Goal: Task Accomplishment & Management: Manage account settings

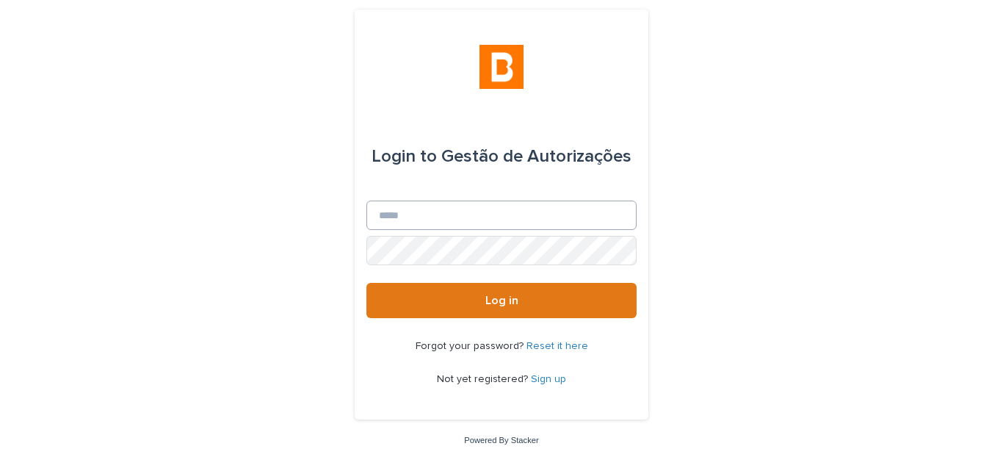
click at [490, 194] on div "Login to Gestão de Autorizações" at bounding box center [502, 156] width 260 height 88
click at [490, 210] on input "Email" at bounding box center [501, 214] width 270 height 29
type input "**********"
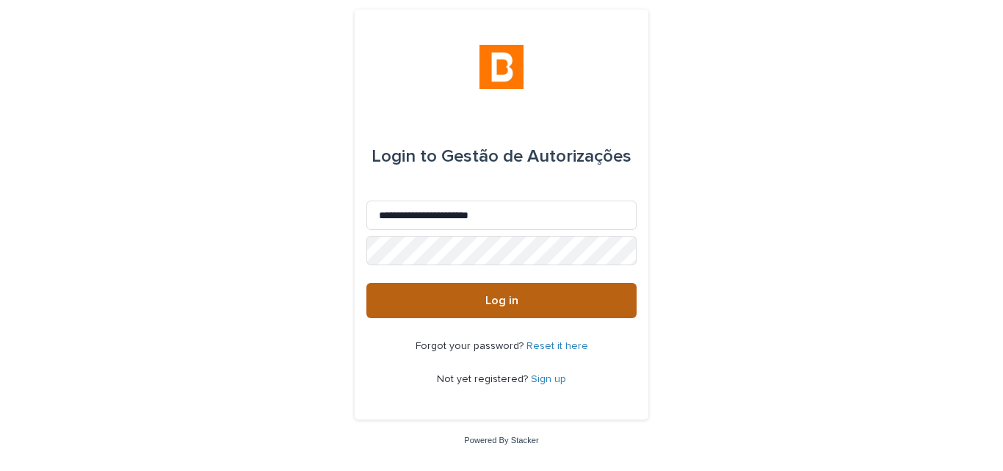
click at [396, 308] on button "Log in" at bounding box center [501, 300] width 270 height 35
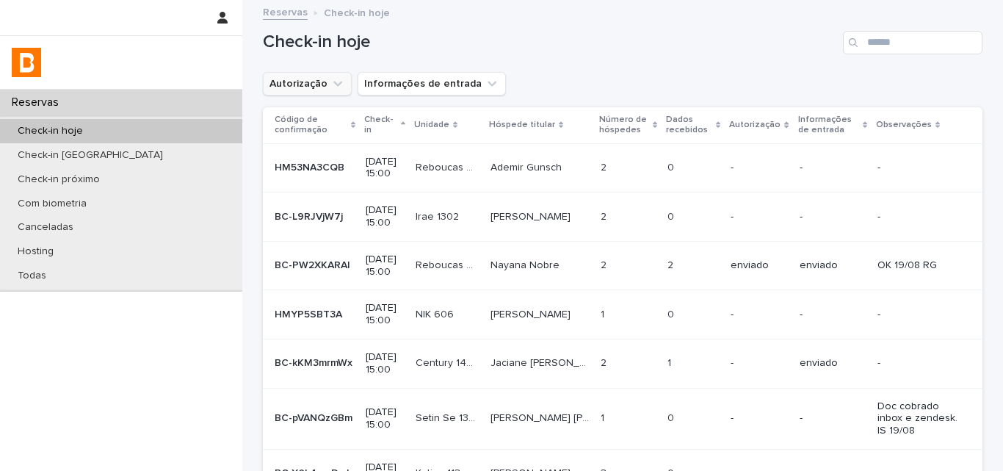
click at [311, 90] on button "Autorização" at bounding box center [307, 83] width 89 height 23
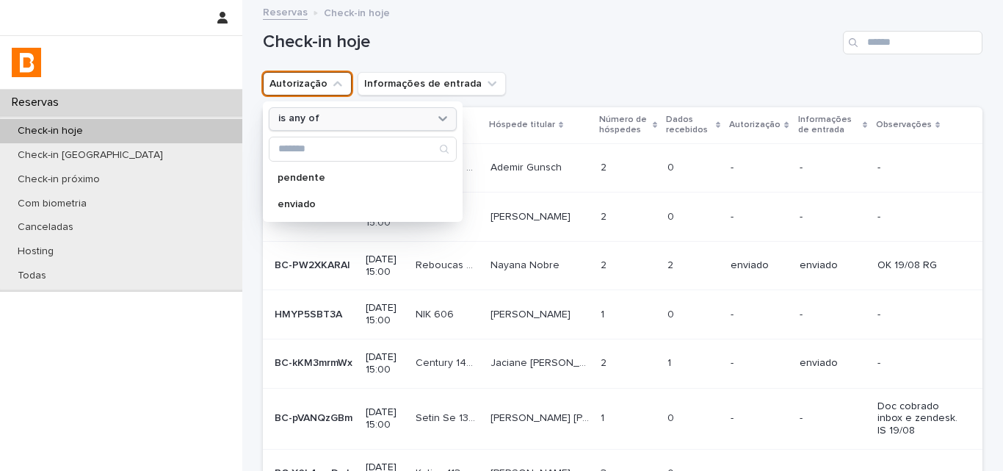
click at [330, 111] on div "is any of" at bounding box center [353, 118] width 162 height 15
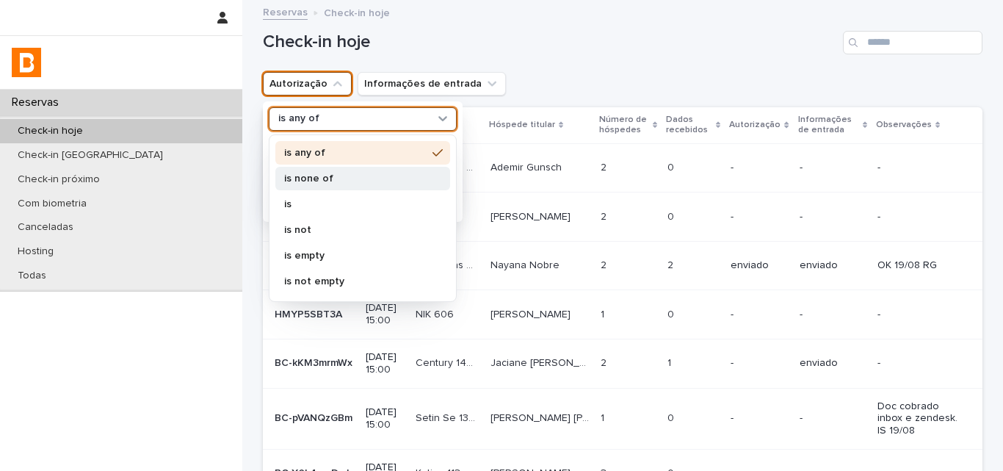
click at [337, 171] on div "is none of" at bounding box center [362, 178] width 175 height 23
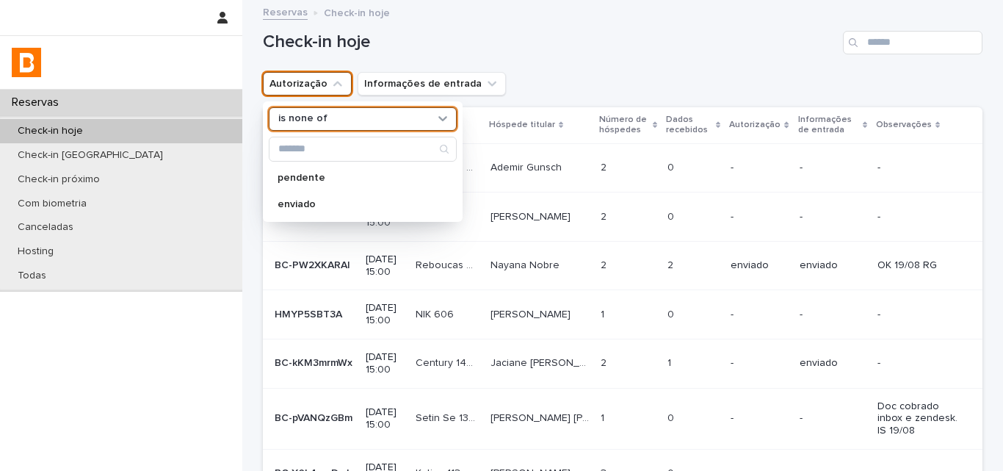
click at [595, 63] on div "Check-in hoje" at bounding box center [623, 36] width 720 height 70
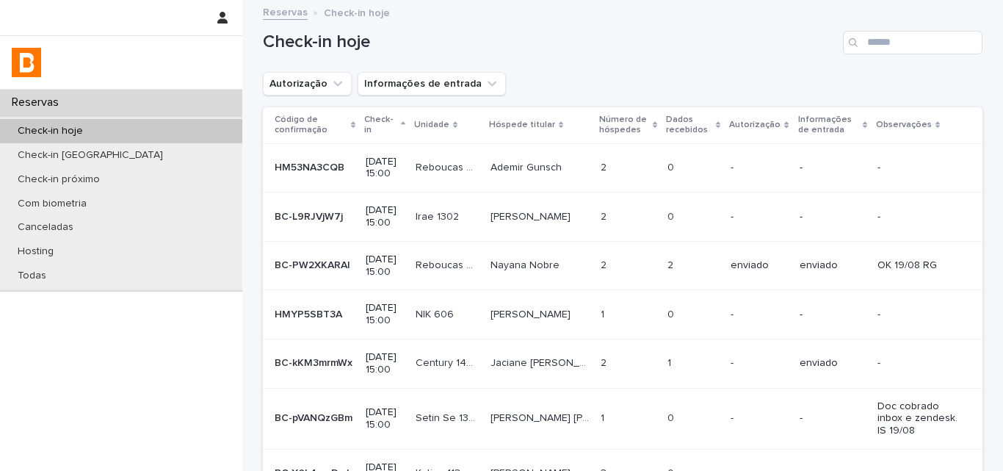
click at [595, 63] on div "Check-in hoje" at bounding box center [623, 36] width 720 height 70
click at [599, 57] on div "Check-in hoje" at bounding box center [623, 36] width 720 height 70
click at [695, 42] on h1 "Check-in hoje" at bounding box center [550, 42] width 574 height 21
click at [844, 96] on div "Check-in hoje Autorização Informações de entrada Código de confirmação Check-in…" at bounding box center [623, 348] width 720 height 695
click at [913, 45] on input "Search" at bounding box center [913, 42] width 140 height 23
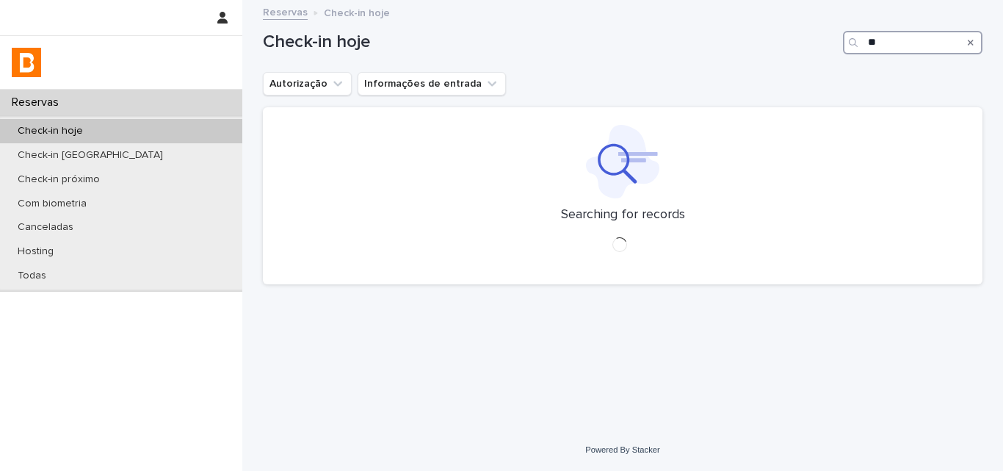
type input "*"
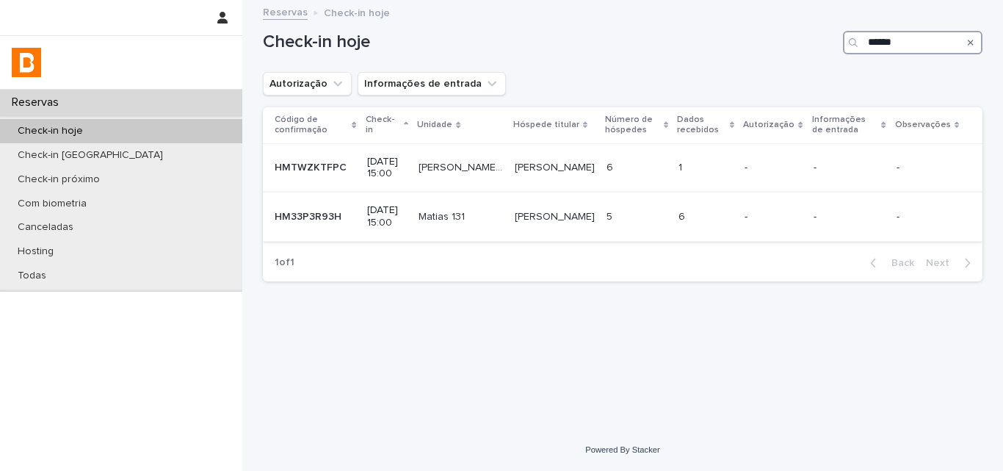
type input "******"
click at [695, 218] on p at bounding box center [706, 217] width 55 height 12
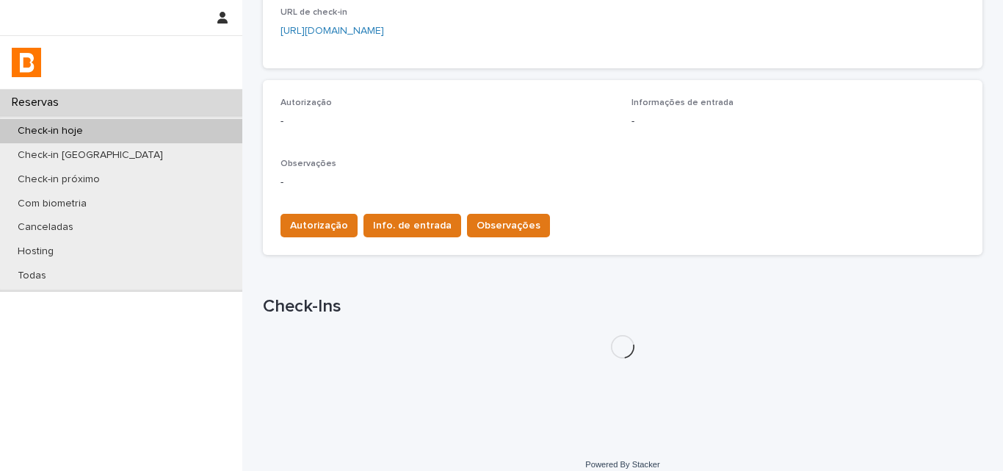
scroll to position [377, 0]
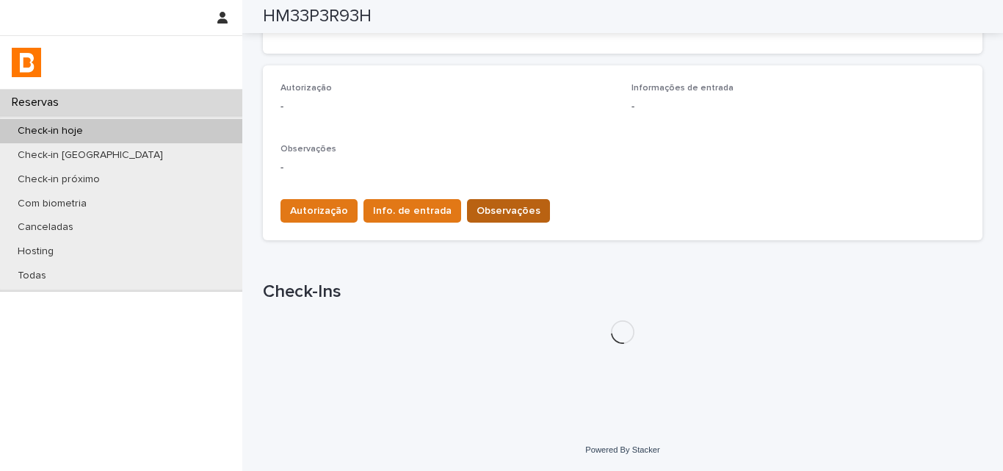
click at [507, 223] on button "Observações" at bounding box center [508, 210] width 83 height 23
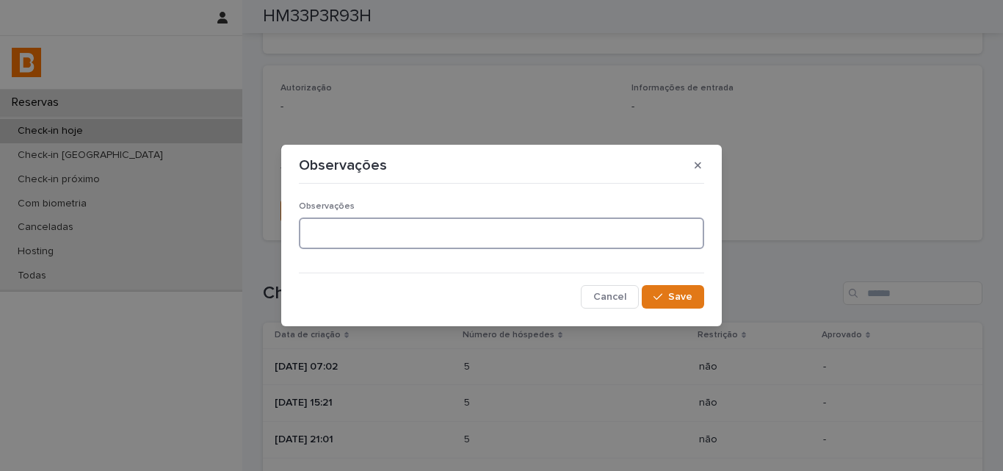
click at [502, 220] on textarea at bounding box center [501, 233] width 405 height 32
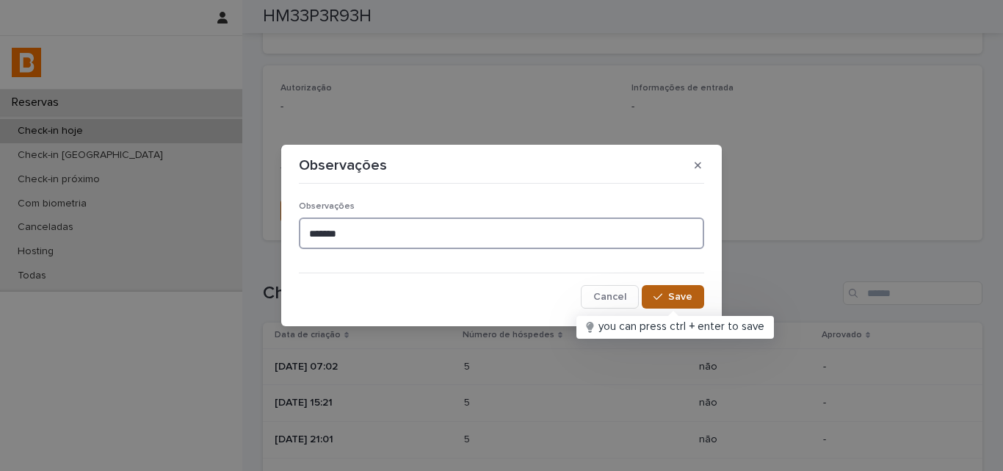
type textarea "*******"
click at [676, 300] on span "Save" at bounding box center [680, 297] width 24 height 10
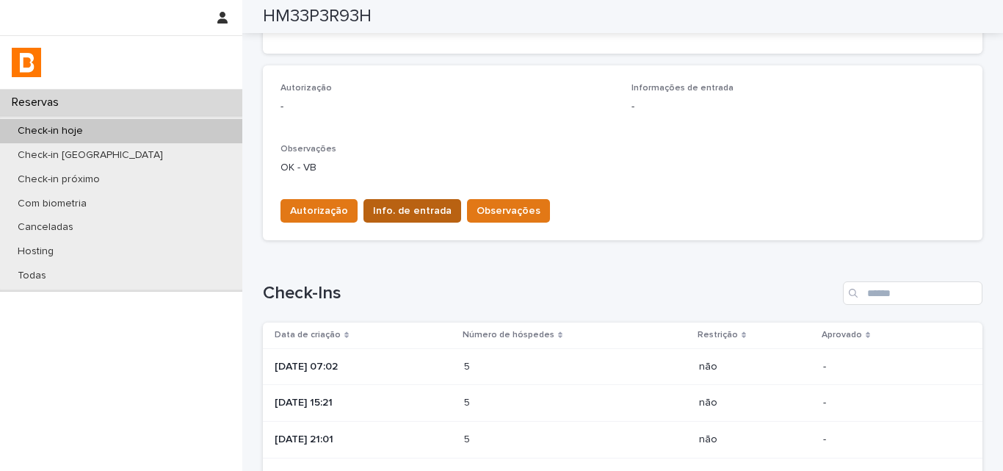
click at [391, 210] on span "Info. de entrada" at bounding box center [412, 210] width 79 height 15
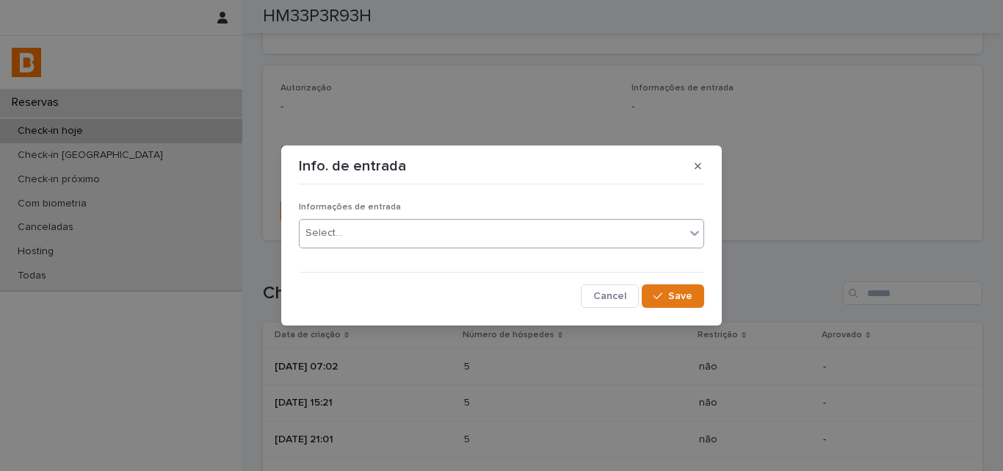
click at [410, 237] on div "Select..." at bounding box center [493, 233] width 386 height 24
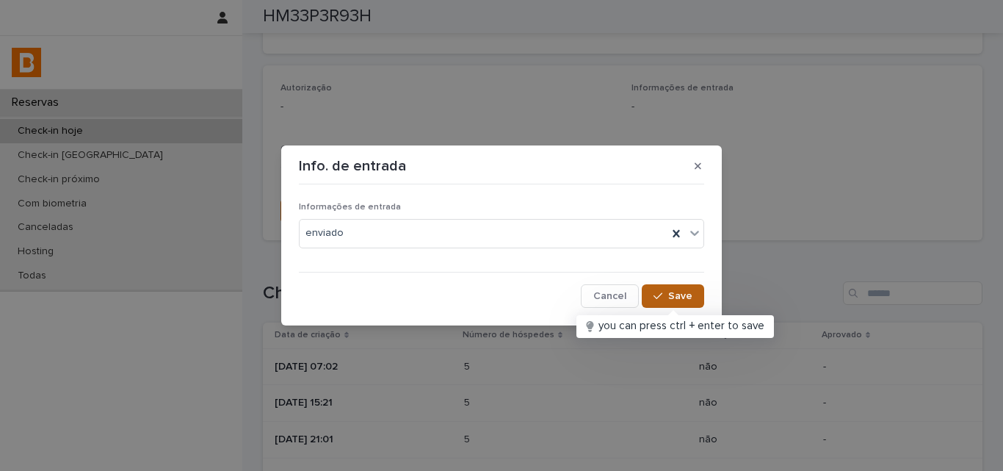
click at [657, 292] on icon "button" at bounding box center [658, 296] width 9 height 10
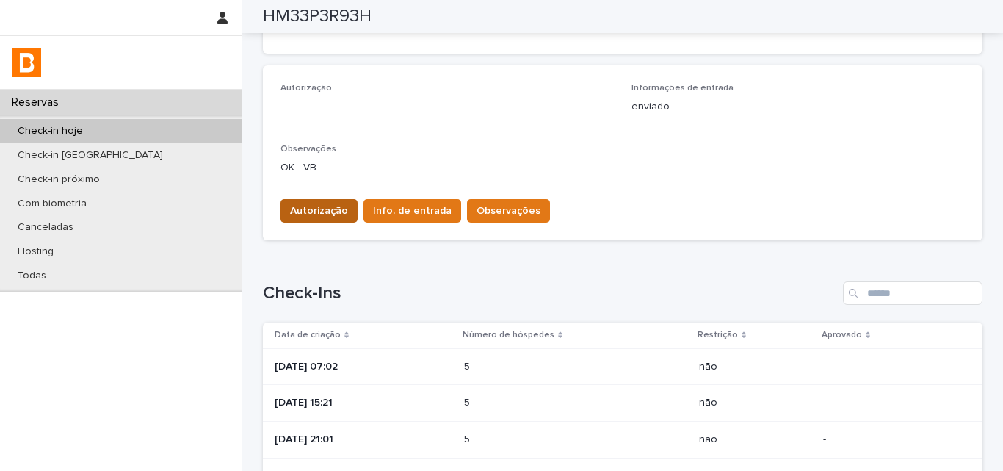
click at [298, 207] on span "Autorização" at bounding box center [319, 210] width 58 height 15
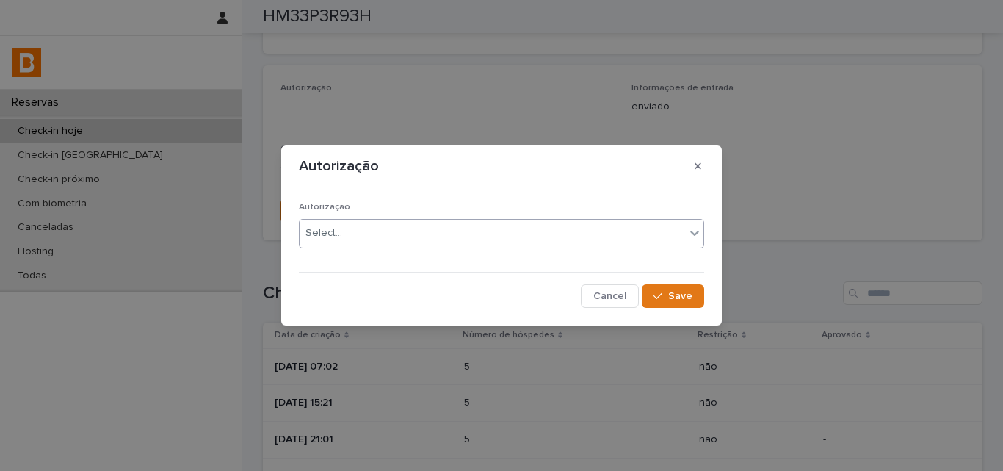
click at [311, 231] on div "Select..." at bounding box center [323, 232] width 37 height 15
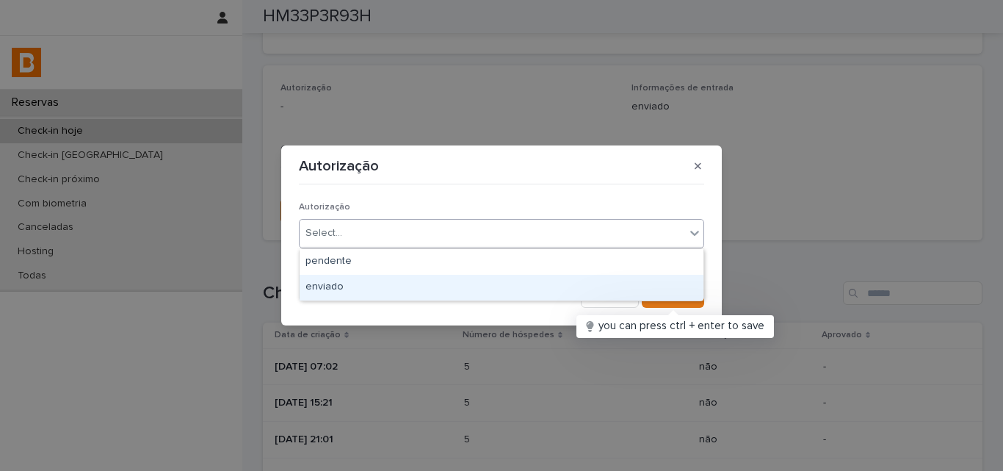
click at [567, 278] on div "enviado" at bounding box center [502, 288] width 404 height 26
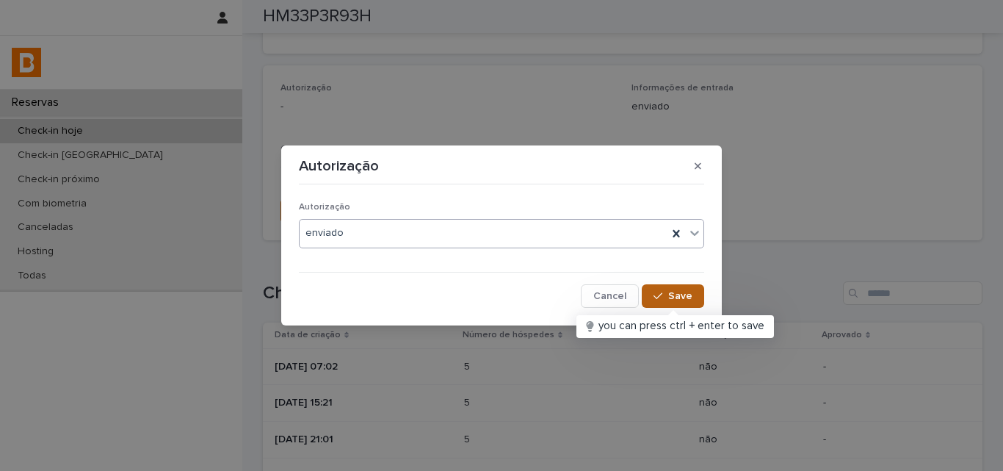
click at [666, 298] on div "button" at bounding box center [661, 296] width 15 height 10
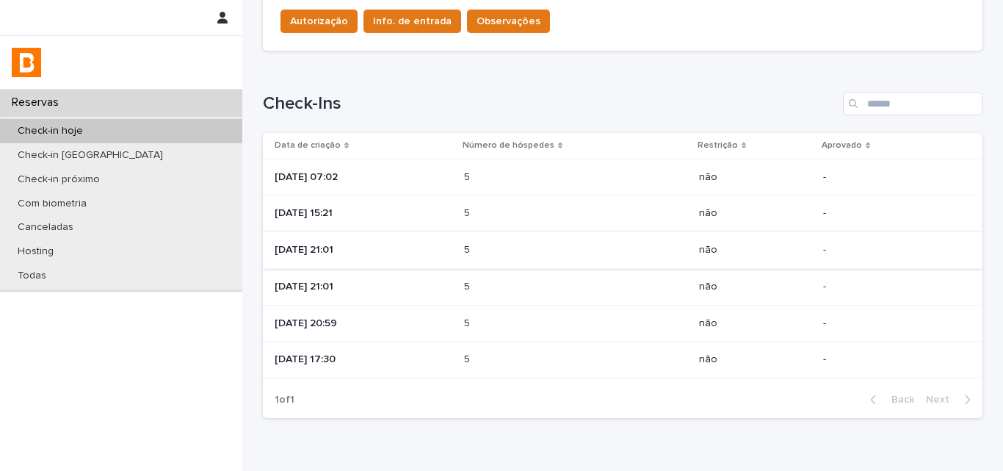
scroll to position [640, 0]
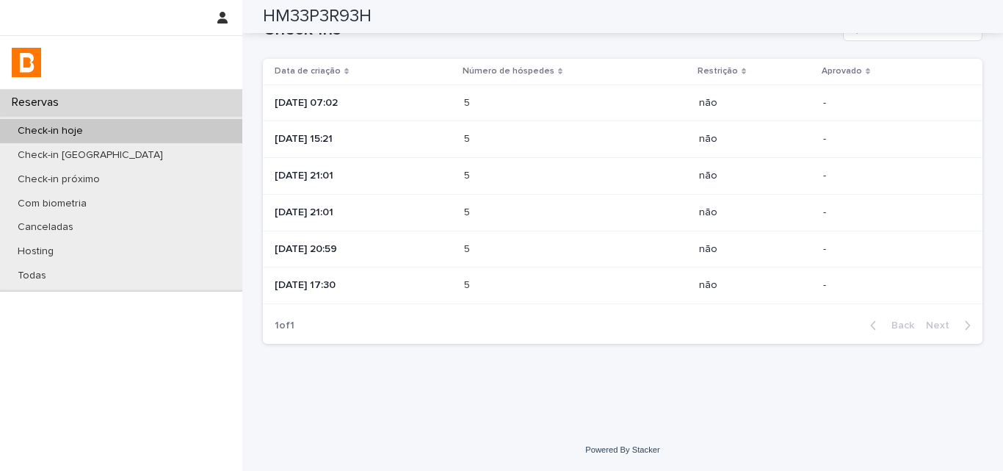
click at [502, 107] on p at bounding box center [528, 103] width 129 height 12
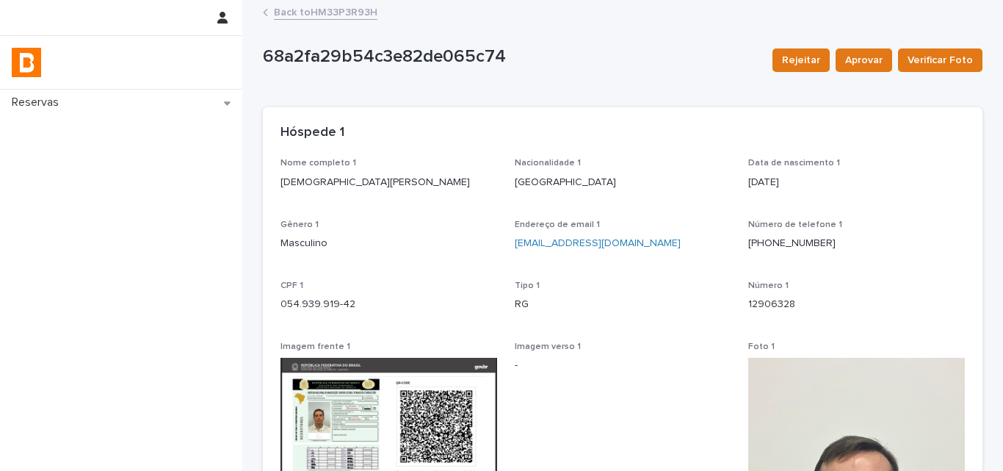
click at [334, 12] on link "Back to HM33P3R93H" at bounding box center [326, 11] width 104 height 17
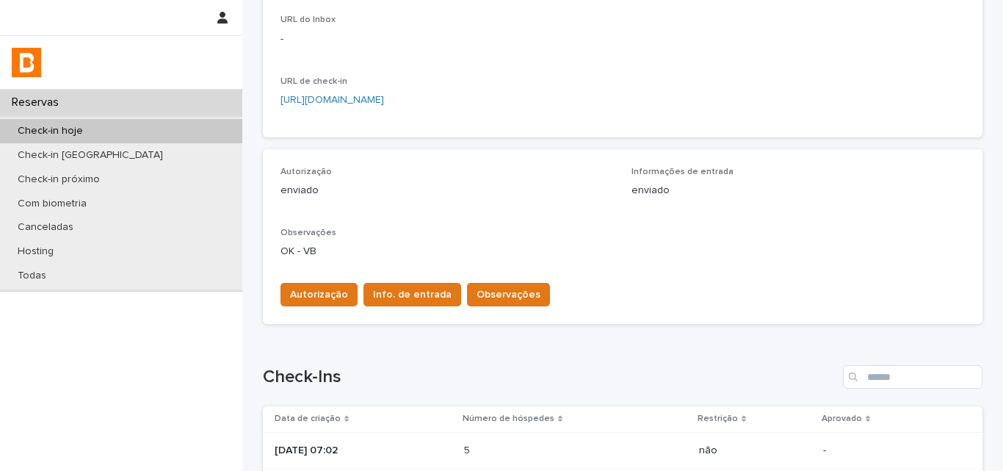
scroll to position [367, 0]
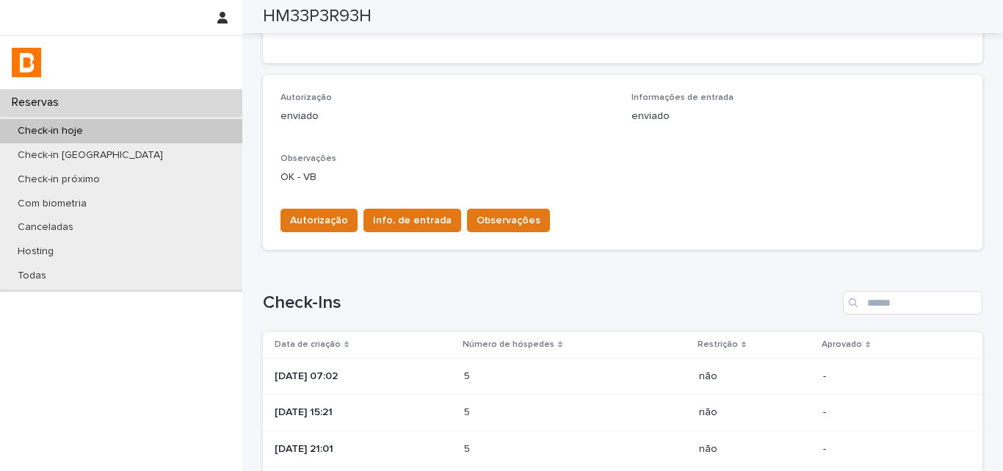
click at [411, 377] on p "[DATE] 07:02" at bounding box center [364, 376] width 178 height 12
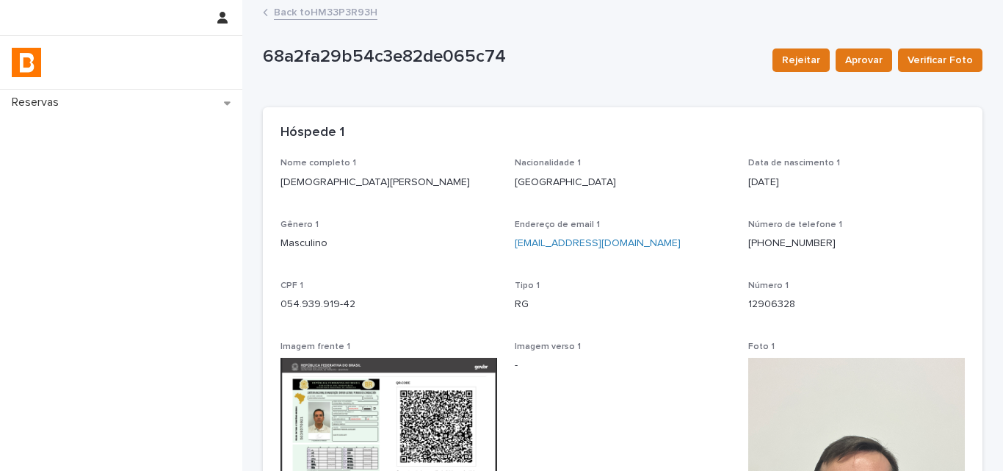
click at [306, 175] on p "[DEMOGRAPHIC_DATA][PERSON_NAME]" at bounding box center [389, 182] width 217 height 15
click at [308, 177] on p "[DEMOGRAPHIC_DATA][PERSON_NAME]" at bounding box center [389, 182] width 217 height 15
copy p "[DEMOGRAPHIC_DATA][PERSON_NAME]"
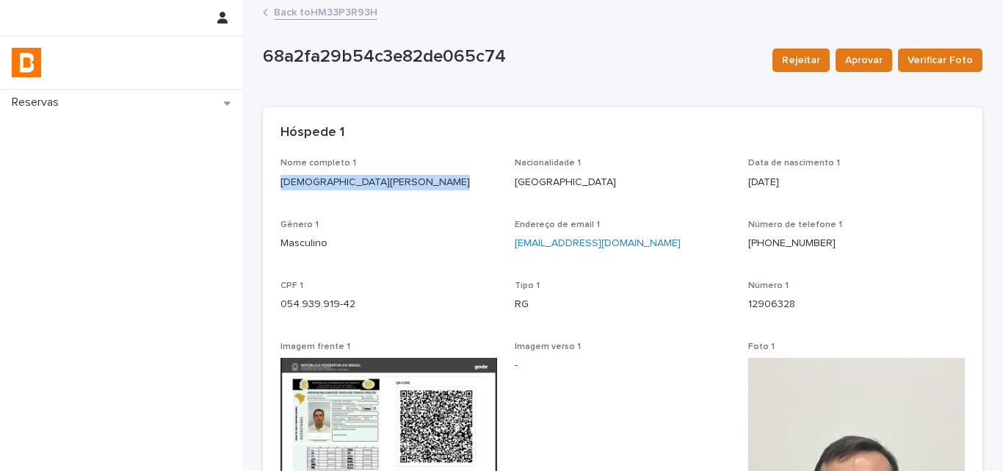
click at [850, 159] on p "Data de nascimento 1" at bounding box center [856, 163] width 217 height 10
click at [344, 297] on p "054.939.919-42" at bounding box center [389, 304] width 217 height 15
click at [342, 300] on p "054.939.919-42" at bounding box center [389, 304] width 217 height 15
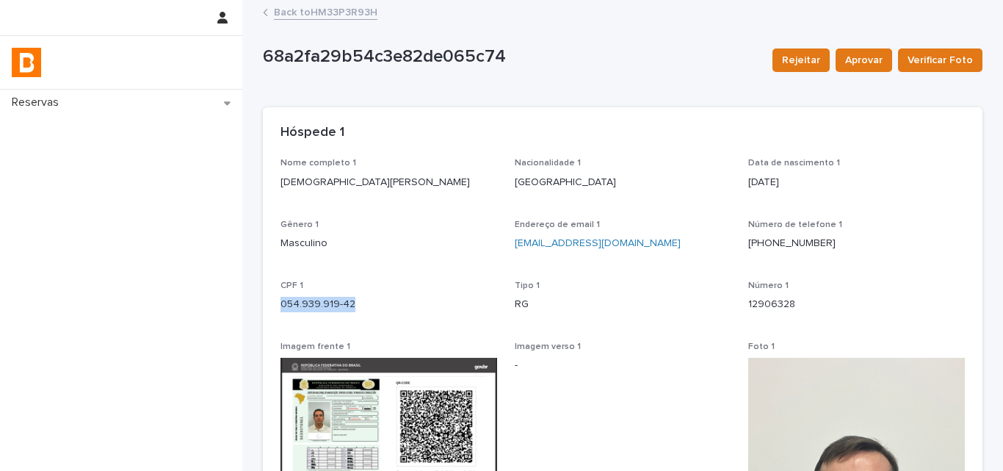
click at [342, 300] on p "054.939.919-42" at bounding box center [389, 304] width 217 height 15
copy p "054.939.919-42"
click at [913, 245] on p "[PHONE_NUMBER]" at bounding box center [856, 243] width 217 height 15
click at [314, 180] on p "[DEMOGRAPHIC_DATA][PERSON_NAME]" at bounding box center [389, 182] width 217 height 15
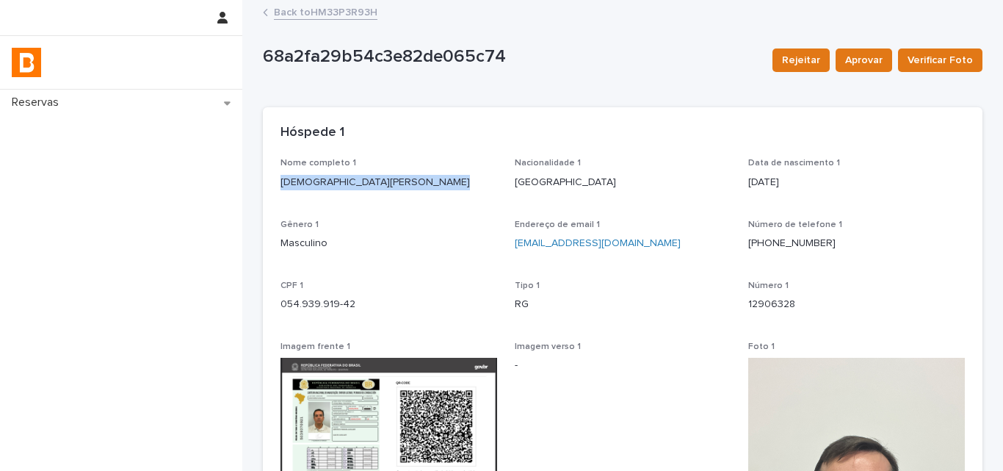
click at [314, 180] on p "[DEMOGRAPHIC_DATA][PERSON_NAME]" at bounding box center [389, 182] width 217 height 15
copy p "[DEMOGRAPHIC_DATA][PERSON_NAME]"
click at [320, 14] on link "Back to HM33P3R93H" at bounding box center [326, 11] width 104 height 17
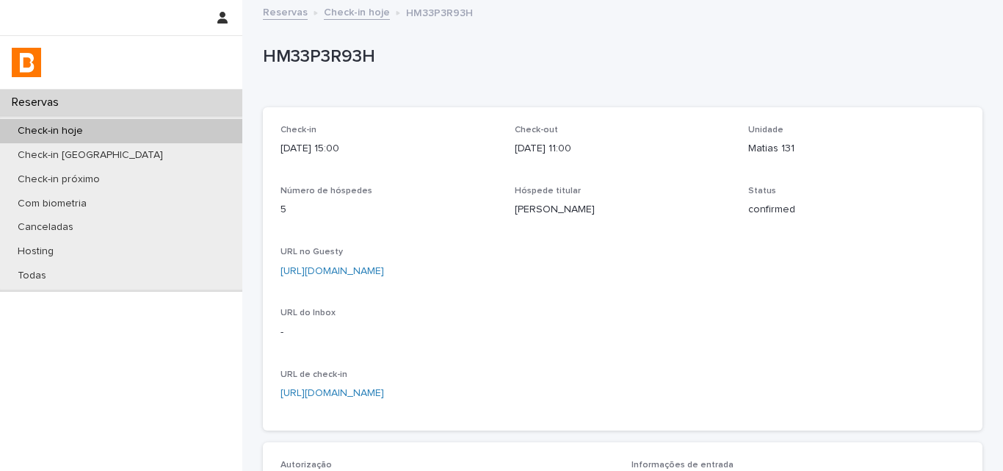
click at [869, 115] on div "Check-in [DATE] 15:00 Check-out [DATE] 11:00 Unidade [PERSON_NAME] 131 Número d…" at bounding box center [623, 268] width 720 height 323
click at [867, 117] on div "Check-in [DATE] 15:00 Check-out [DATE] 11:00 Unidade [PERSON_NAME] 131 Número d…" at bounding box center [623, 268] width 720 height 323
click at [543, 228] on div "Hóspede titular [PERSON_NAME]" at bounding box center [623, 207] width 217 height 43
click at [540, 222] on div "Hóspede titular [PERSON_NAME]" at bounding box center [623, 207] width 217 height 43
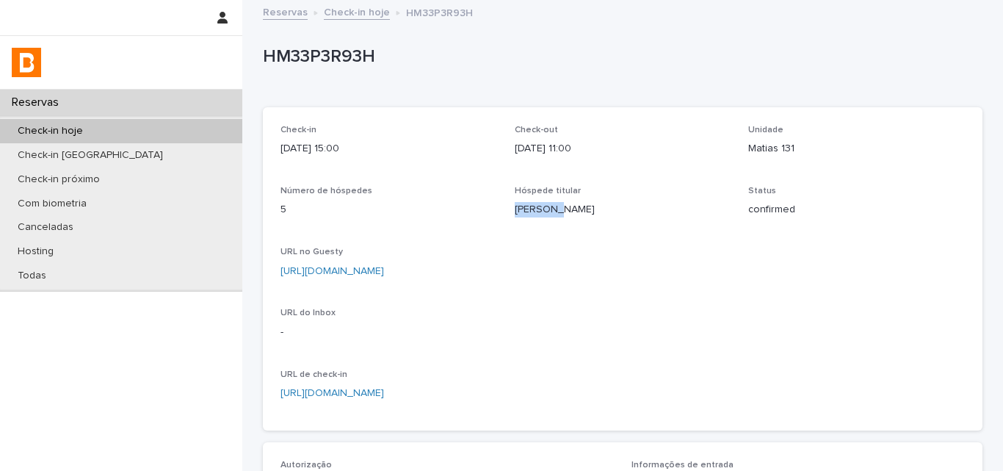
click at [540, 222] on div "Hóspede titular [PERSON_NAME]" at bounding box center [623, 207] width 217 height 43
copy p "[PERSON_NAME]"
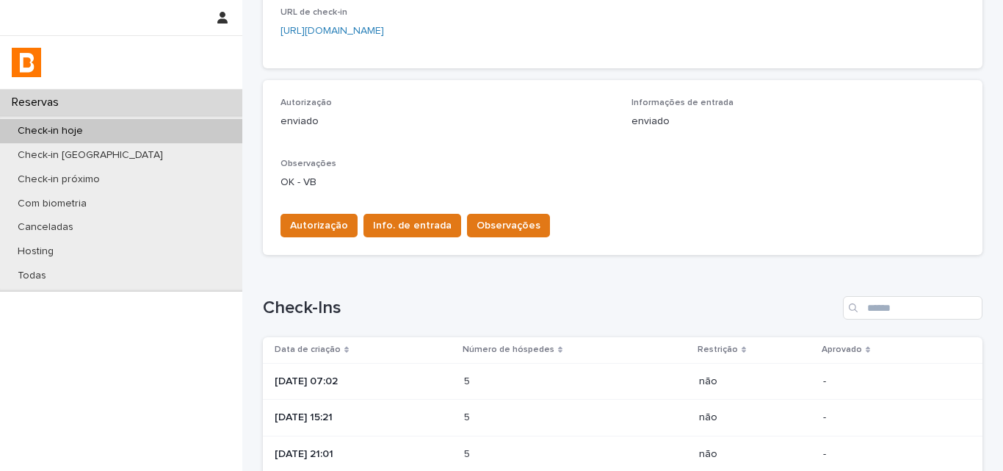
scroll to position [514, 0]
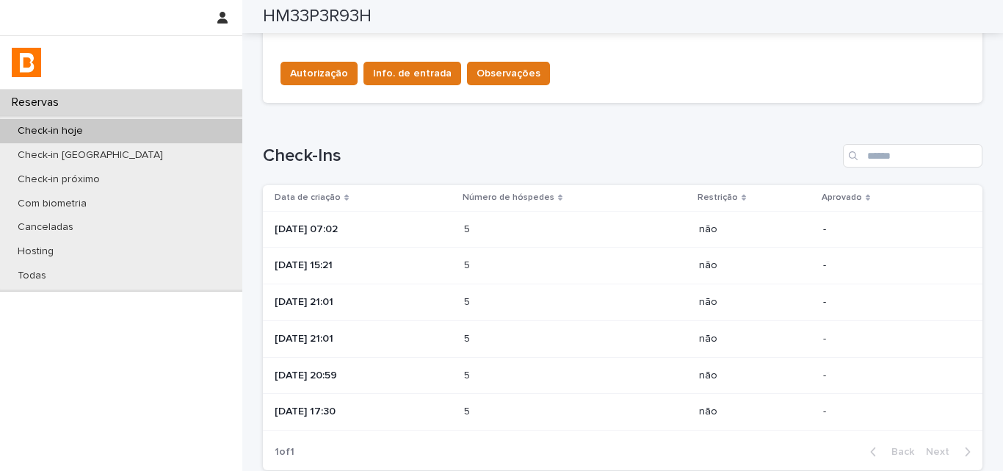
click at [452, 271] on p "[DATE] 15:21" at bounding box center [364, 265] width 178 height 12
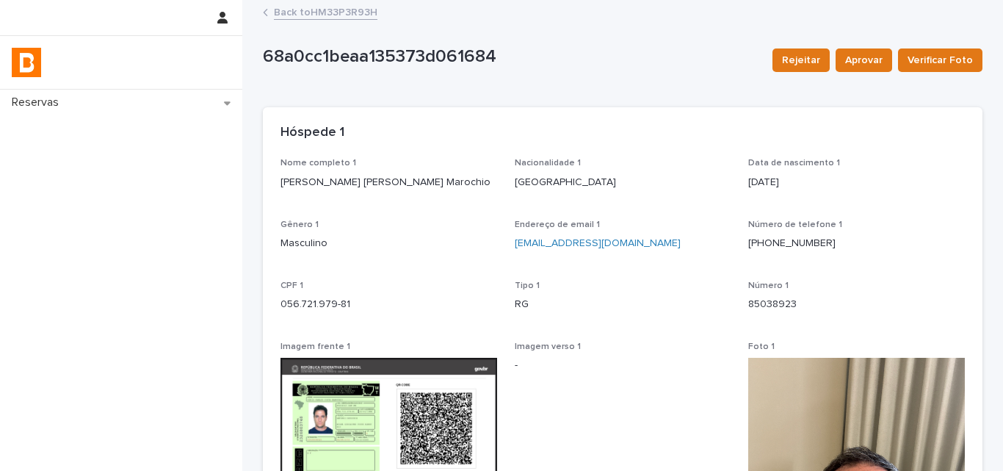
click at [390, 200] on div "Nome completo 1 [PERSON_NAME] [PERSON_NAME] [GEOGRAPHIC_DATA]" at bounding box center [389, 179] width 217 height 43
click at [388, 197] on div "Nome completo 1 [PERSON_NAME] [PERSON_NAME] [GEOGRAPHIC_DATA]" at bounding box center [389, 179] width 217 height 43
click at [388, 194] on div "Nome completo 1 [PERSON_NAME] [PERSON_NAME] [GEOGRAPHIC_DATA]" at bounding box center [389, 179] width 217 height 43
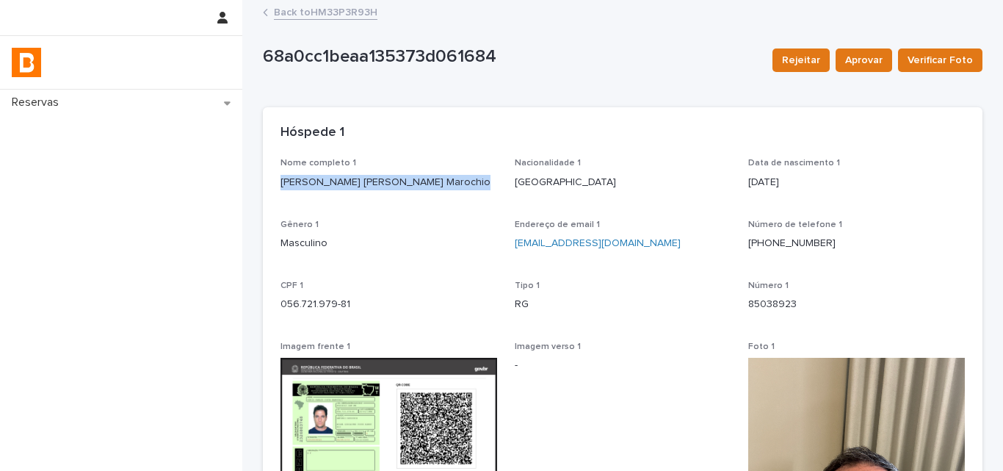
copy p "[PERSON_NAME] [PERSON_NAME] Marochio"
click at [841, 210] on div "Nome completo 1 [PERSON_NAME] [PERSON_NAME] Marochio Nacionalidade 1 [GEOGRAPHI…" at bounding box center [623, 447] width 684 height 578
click at [290, 253] on div "Gênero 1 Masculino" at bounding box center [389, 241] width 217 height 43
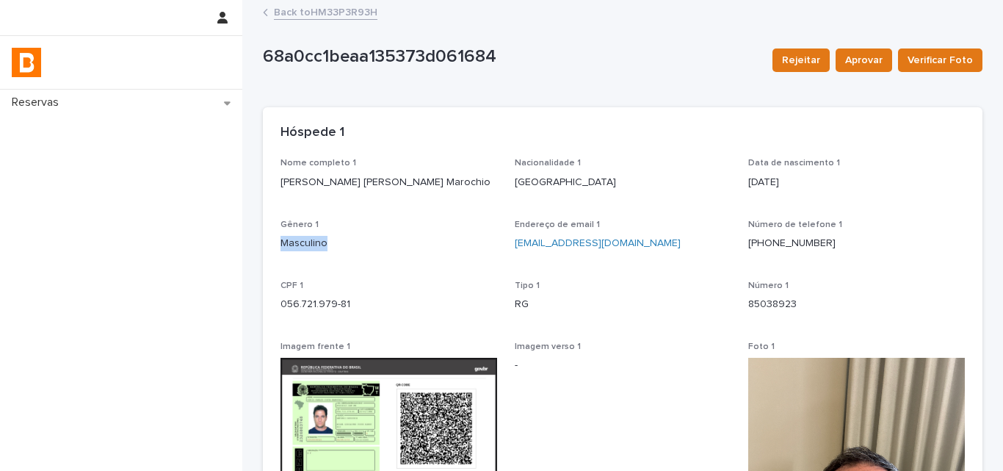
click at [290, 251] on div "Gênero 1 Masculino" at bounding box center [389, 241] width 217 height 43
click at [303, 309] on p "056.721.979-81" at bounding box center [389, 304] width 217 height 15
copy p "056.721.979-81"
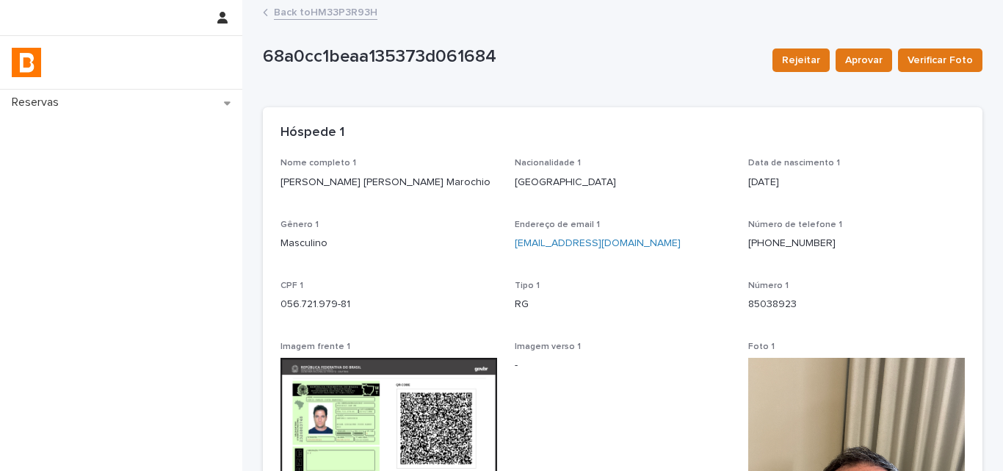
click at [909, 215] on div "Nome completo 1 [PERSON_NAME] [PERSON_NAME] Marochio Nacionalidade 1 [GEOGRAPHI…" at bounding box center [623, 447] width 684 height 578
click at [333, 167] on span "Nome completo 1" at bounding box center [319, 163] width 76 height 9
click at [342, 189] on p "[PERSON_NAME] [PERSON_NAME] Marochio" at bounding box center [389, 182] width 217 height 15
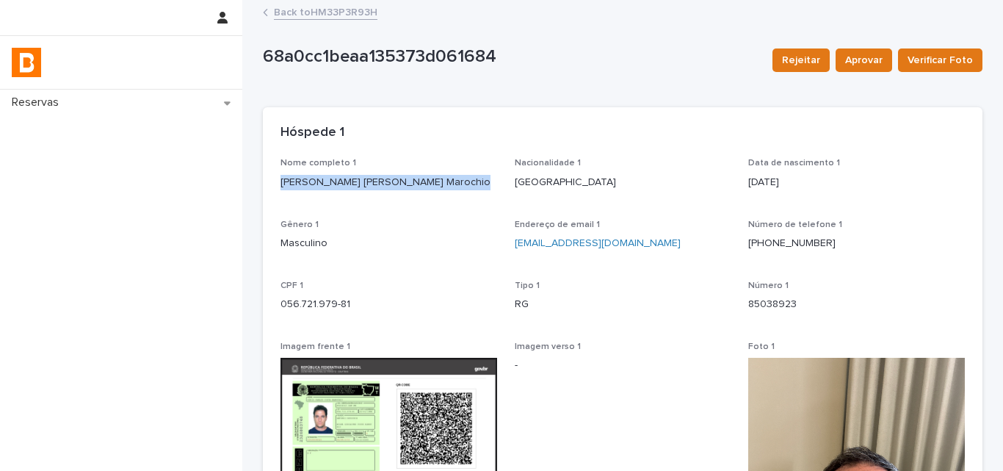
copy p "[PERSON_NAME] [PERSON_NAME] Marochio"
click at [901, 155] on div "Hóspede 1" at bounding box center [623, 132] width 720 height 51
click at [349, 12] on link "Back to HM33P3R93H" at bounding box center [326, 11] width 104 height 17
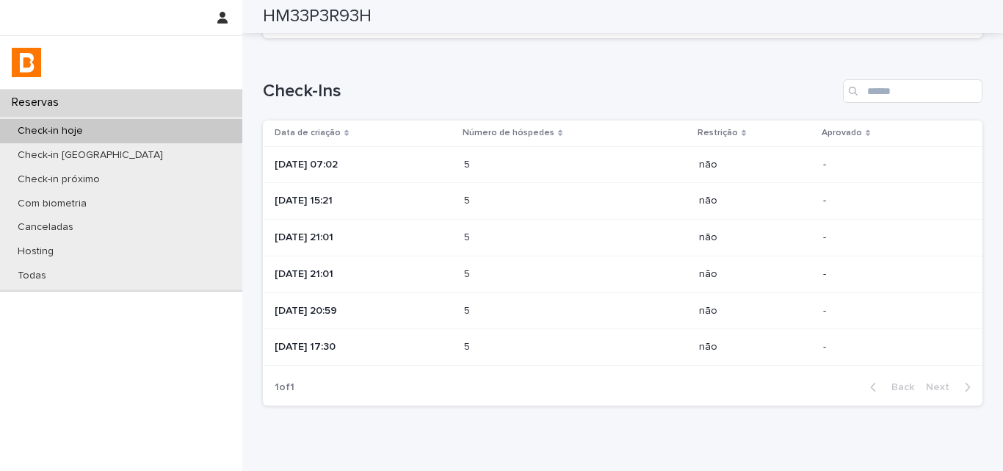
scroll to position [587, 0]
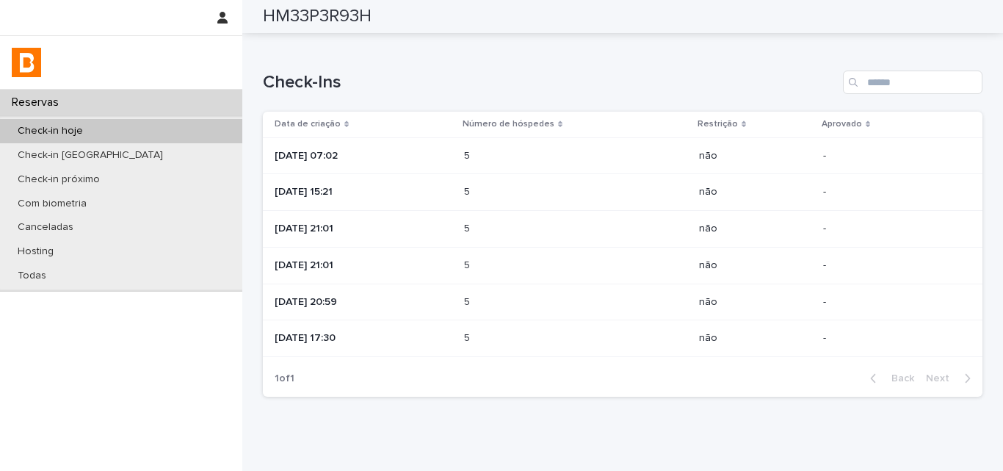
click at [458, 230] on td "[DATE] 21:01" at bounding box center [360, 229] width 195 height 37
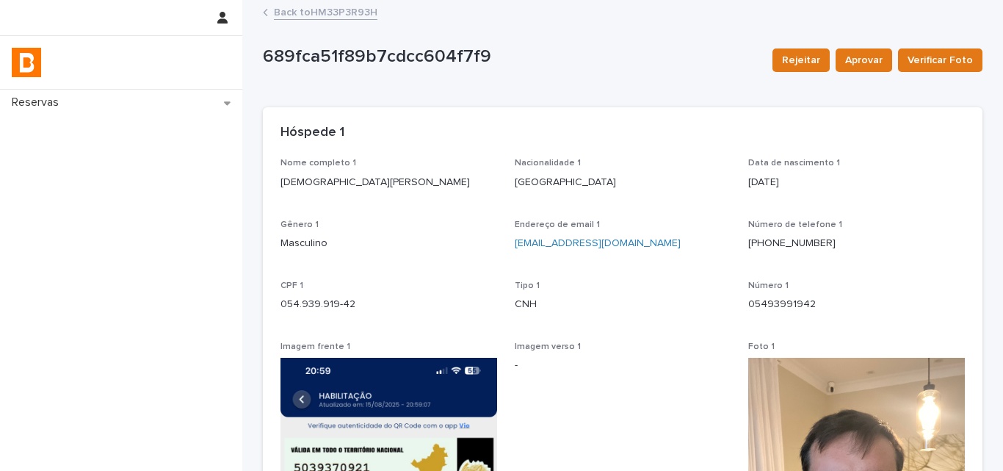
click at [308, 178] on p "[DEMOGRAPHIC_DATA][PERSON_NAME]" at bounding box center [389, 182] width 217 height 15
click at [317, 14] on link "Back to HM33P3R93H" at bounding box center [326, 11] width 104 height 17
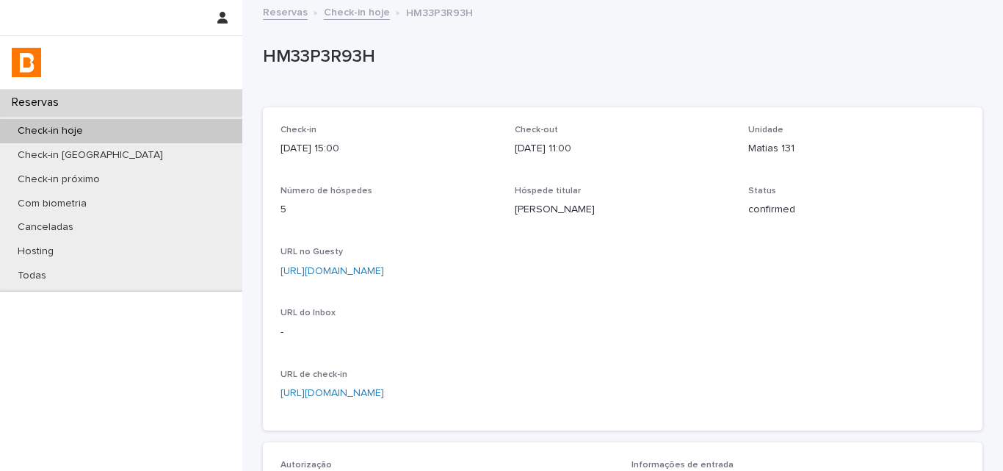
scroll to position [367, 0]
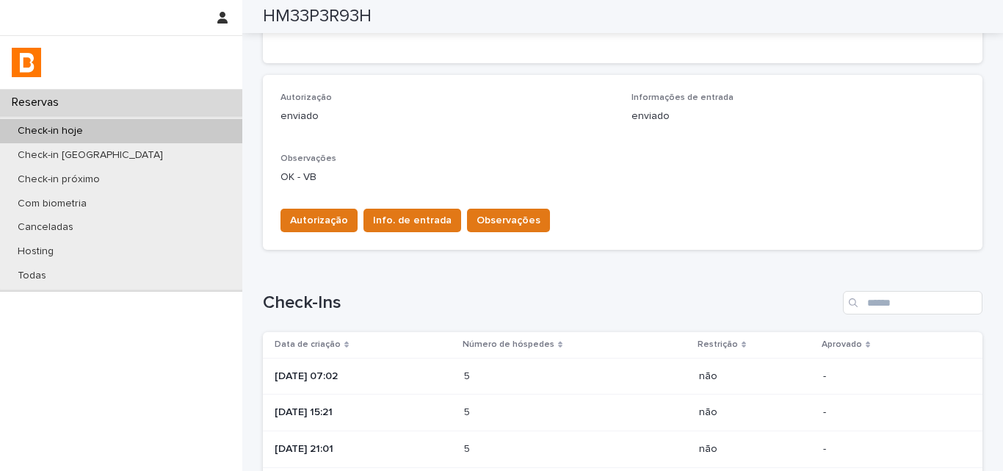
click at [557, 370] on p at bounding box center [528, 376] width 129 height 12
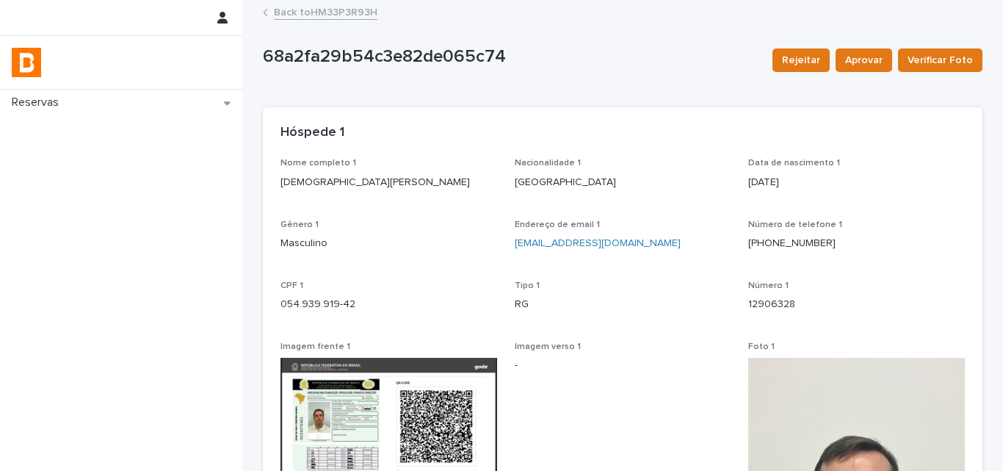
click at [314, 18] on link "Back to HM33P3R93H" at bounding box center [326, 11] width 104 height 17
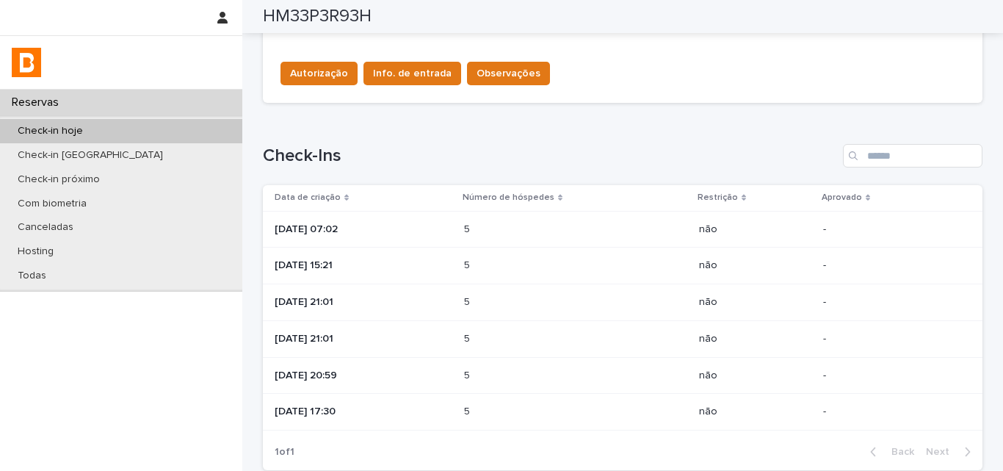
scroll to position [640, 0]
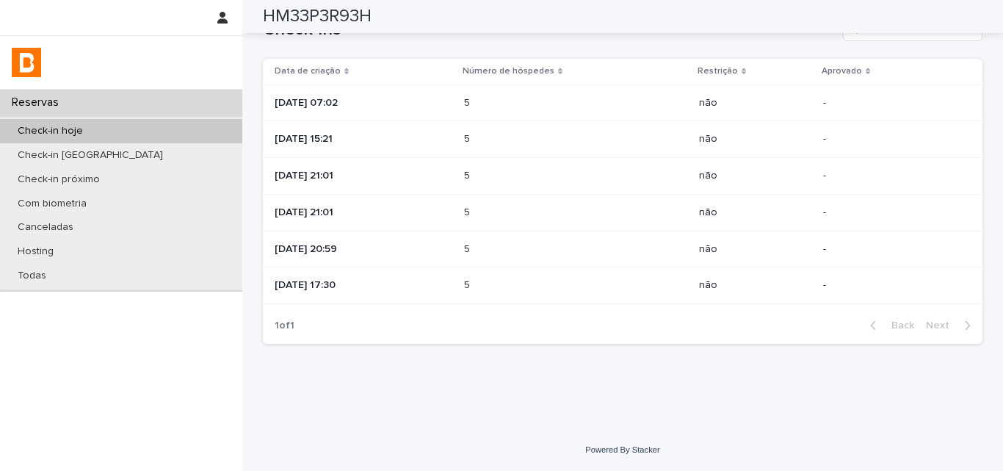
click at [452, 206] on p "[DATE] 21:01" at bounding box center [364, 212] width 178 height 12
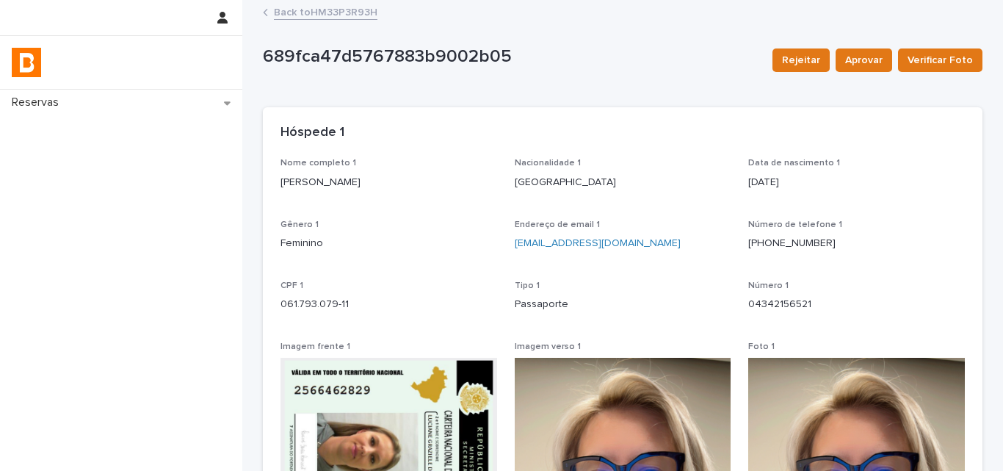
click at [344, 187] on p "[PERSON_NAME]" at bounding box center [389, 182] width 217 height 15
copy p "[PERSON_NAME]"
click at [896, 169] on div "Data [PERSON_NAME] 1 [DEMOGRAPHIC_DATA]" at bounding box center [856, 179] width 217 height 43
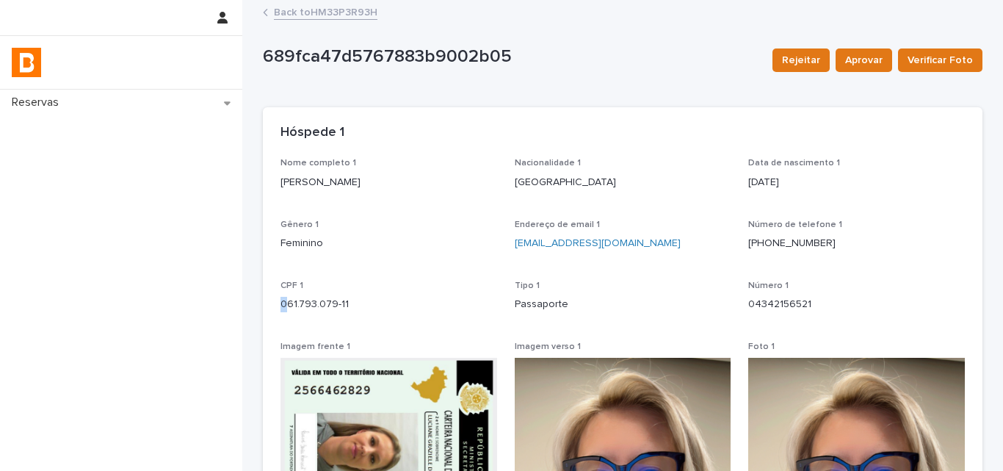
click at [281, 309] on p "061.793.079-11" at bounding box center [389, 304] width 217 height 15
click at [828, 139] on div "Hóspede 1" at bounding box center [620, 133] width 679 height 16
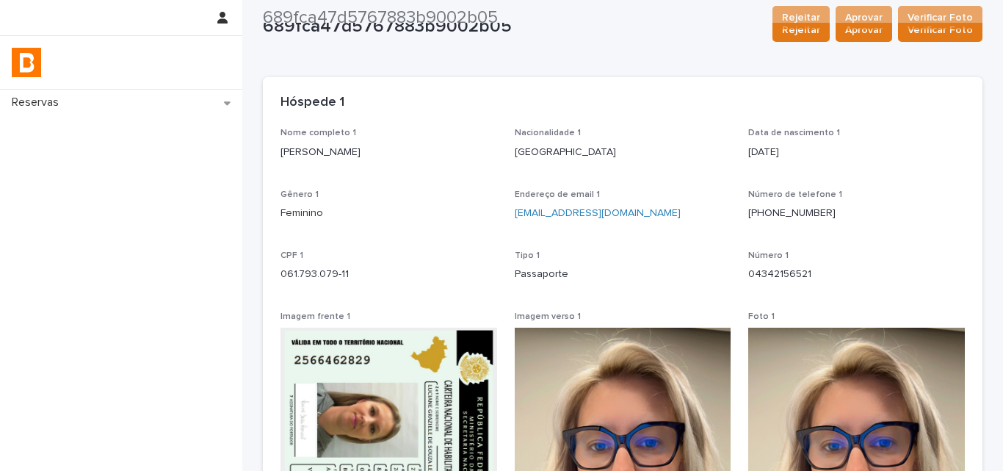
scroll to position [489, 0]
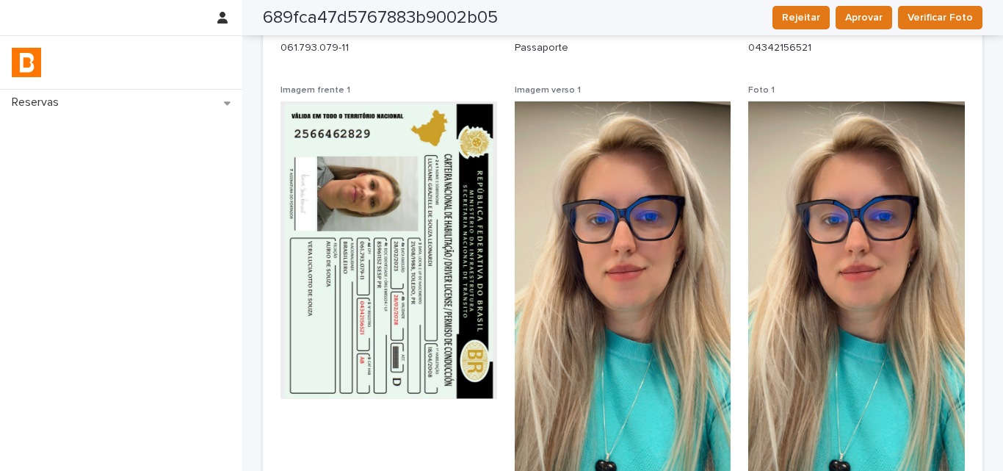
scroll to position [0, 0]
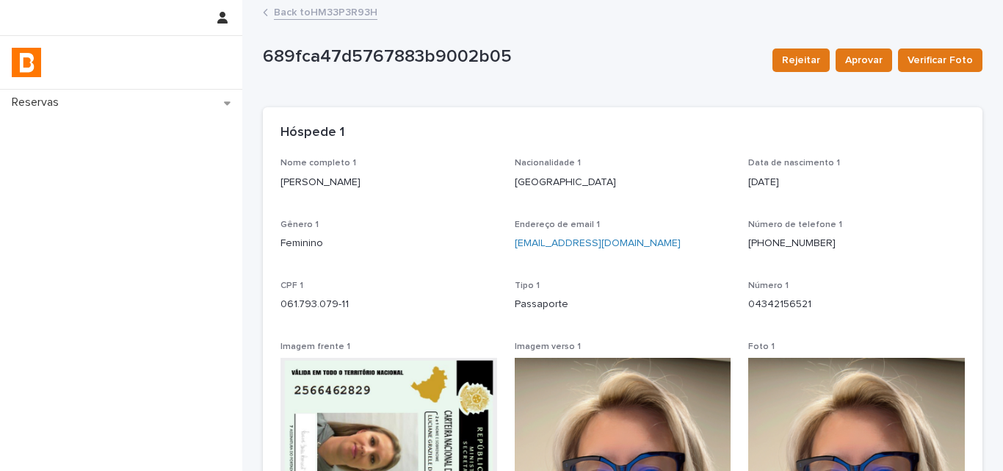
click at [321, 184] on p "[PERSON_NAME]" at bounding box center [389, 182] width 217 height 15
click at [870, 140] on div "Hóspede 1" at bounding box center [620, 133] width 679 height 16
click at [360, 7] on link "Back to HM33P3R93H" at bounding box center [326, 11] width 104 height 17
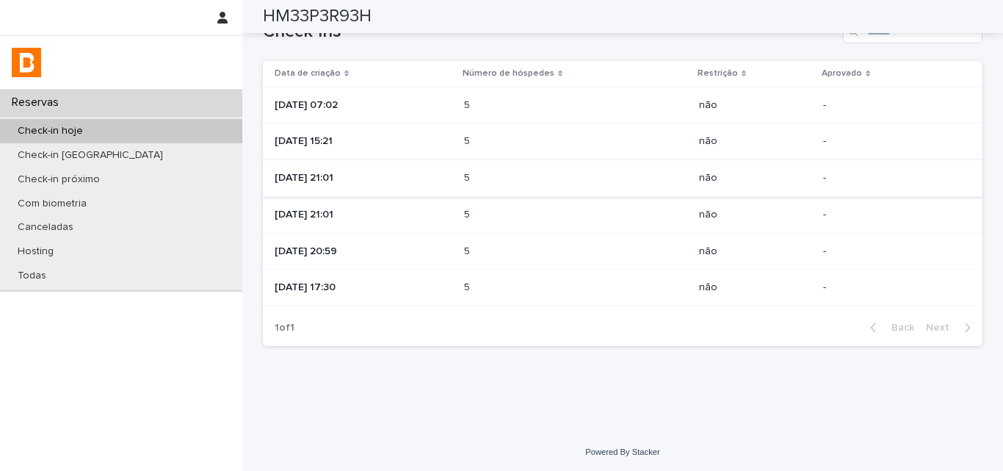
scroll to position [640, 0]
click at [493, 236] on td "5 5" at bounding box center [575, 249] width 235 height 37
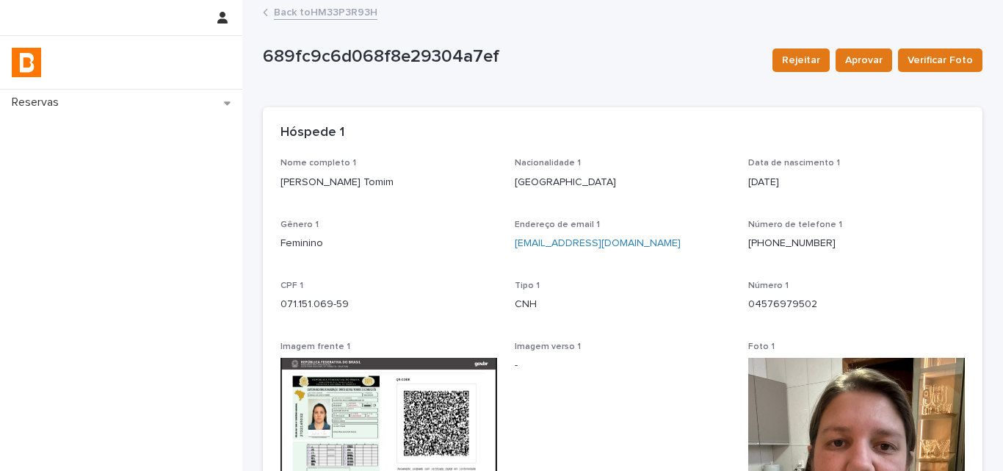
click at [361, 183] on p "[PERSON_NAME] Tomim" at bounding box center [389, 182] width 217 height 15
click at [939, 222] on p "Número de telefone 1" at bounding box center [856, 225] width 217 height 10
click at [314, 318] on div "CPF 1 071.151.069-59" at bounding box center [389, 302] width 217 height 43
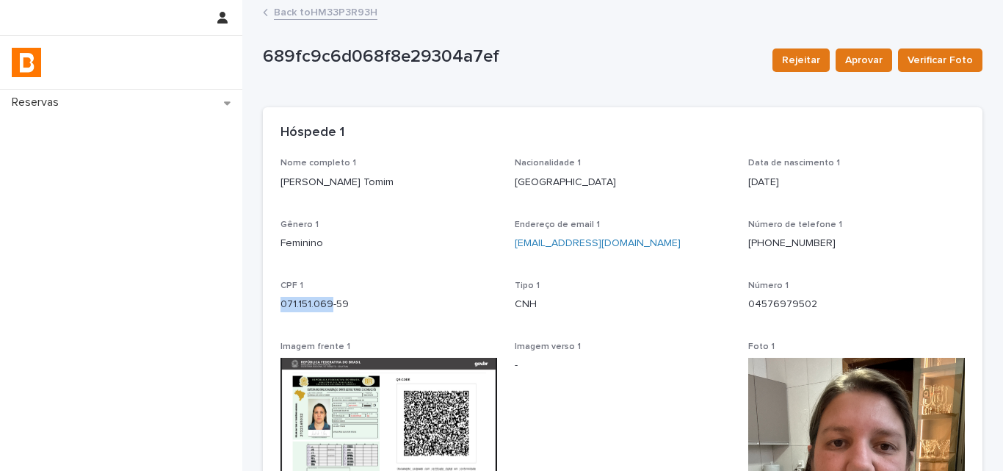
click at [314, 318] on div "CPF 1 071.151.069-59" at bounding box center [389, 302] width 217 height 43
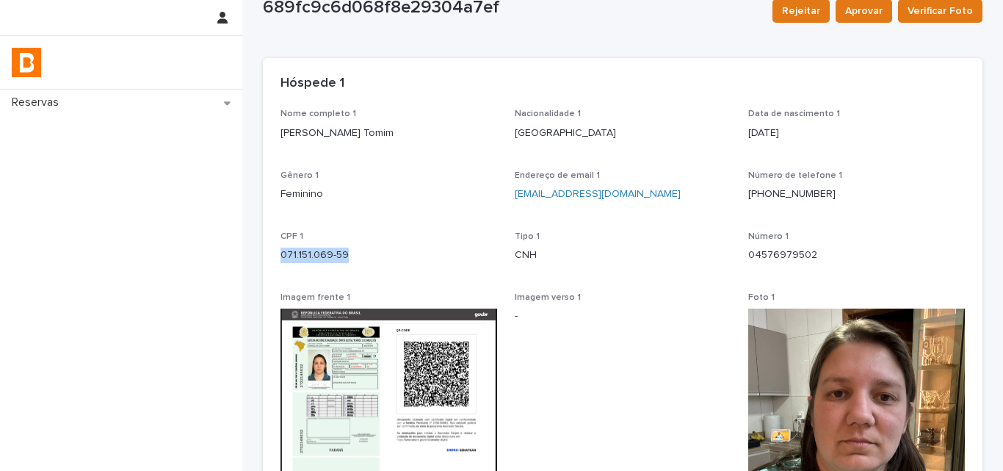
scroll to position [73, 0]
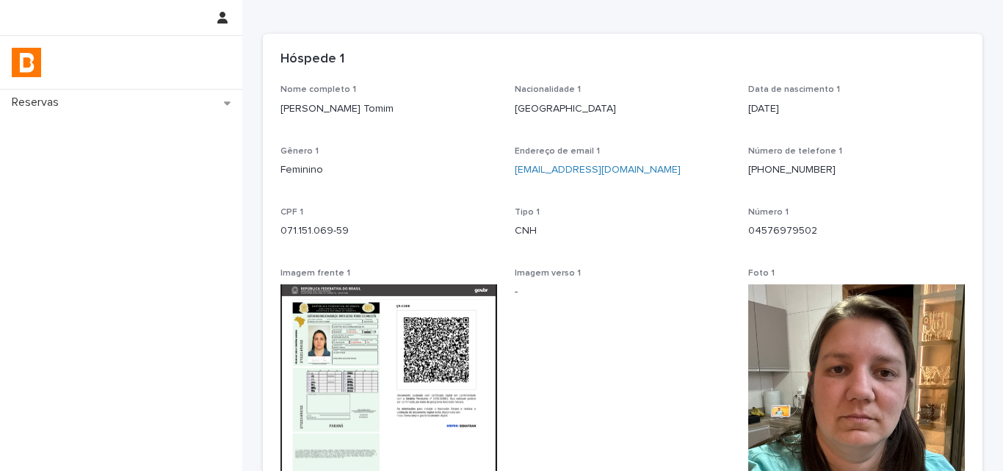
click at [377, 114] on p "[PERSON_NAME] Tomim" at bounding box center [389, 108] width 217 height 15
click at [377, 113] on p "[PERSON_NAME] Tomim" at bounding box center [389, 108] width 217 height 15
click at [978, 204] on div "Loading... Saving… Loading... Saving… 689fc9c6d068f8e29304a7ef Rejeitar Aprovar…" at bounding box center [623, 324] width 734 height 793
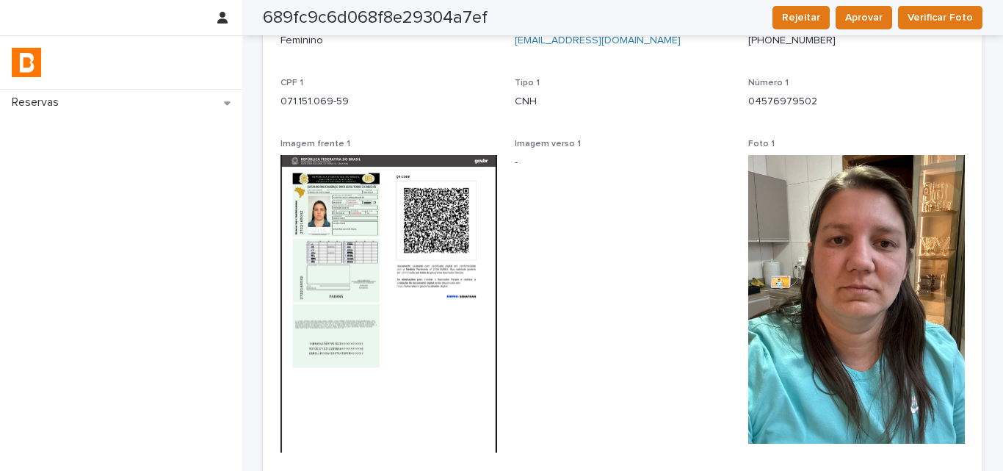
scroll to position [0, 0]
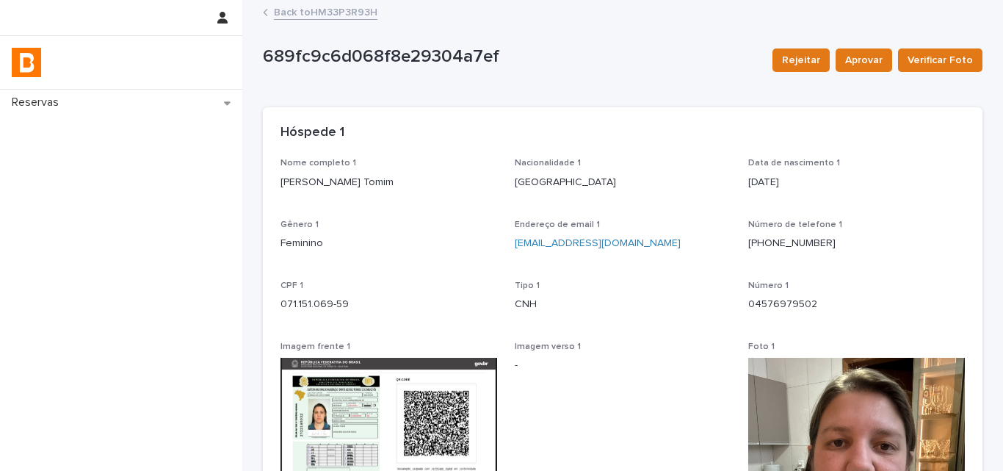
click at [314, 13] on link "Back to HM33P3R93H" at bounding box center [326, 11] width 104 height 17
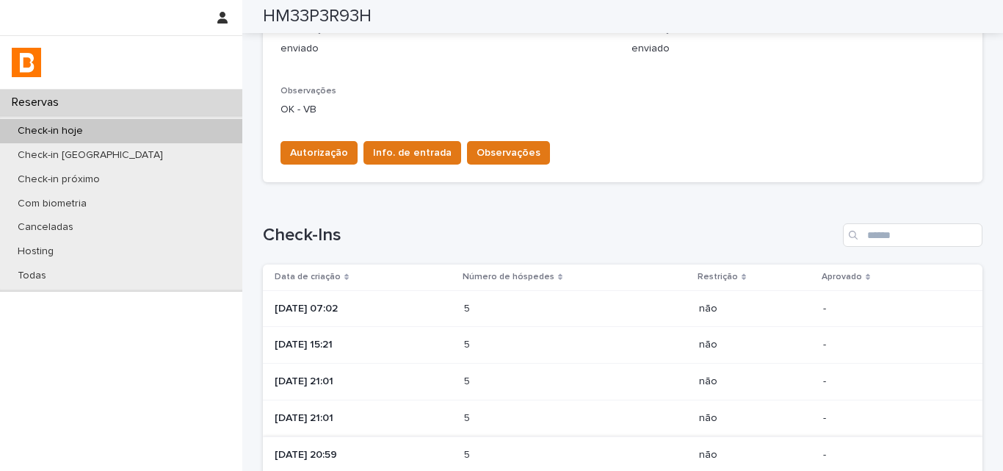
scroll to position [587, 0]
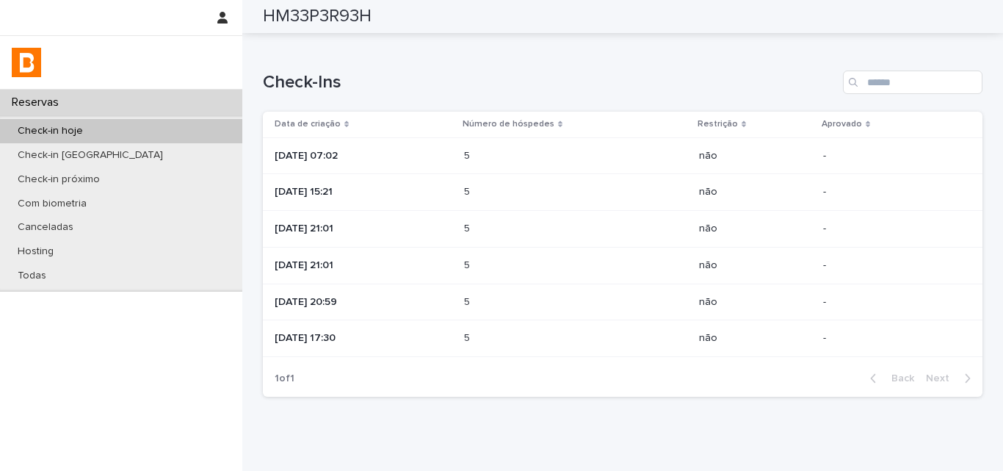
click at [521, 339] on p at bounding box center [528, 338] width 129 height 12
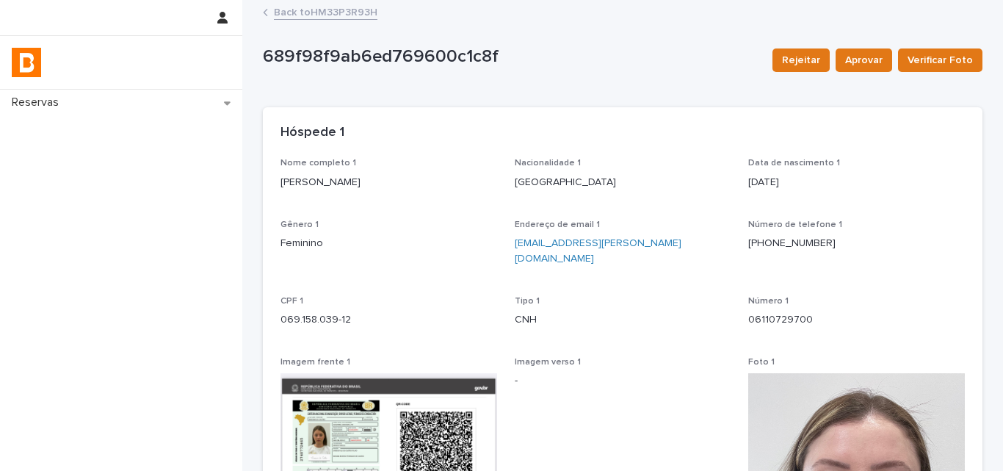
click at [323, 17] on link "Back to HM33P3R93H" at bounding box center [326, 11] width 104 height 17
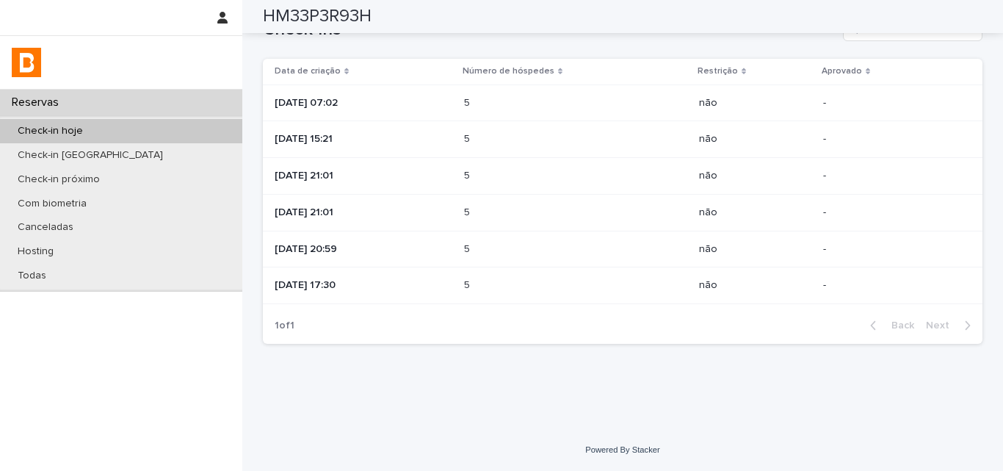
click at [452, 244] on p "[DATE] 20:59" at bounding box center [364, 249] width 178 height 12
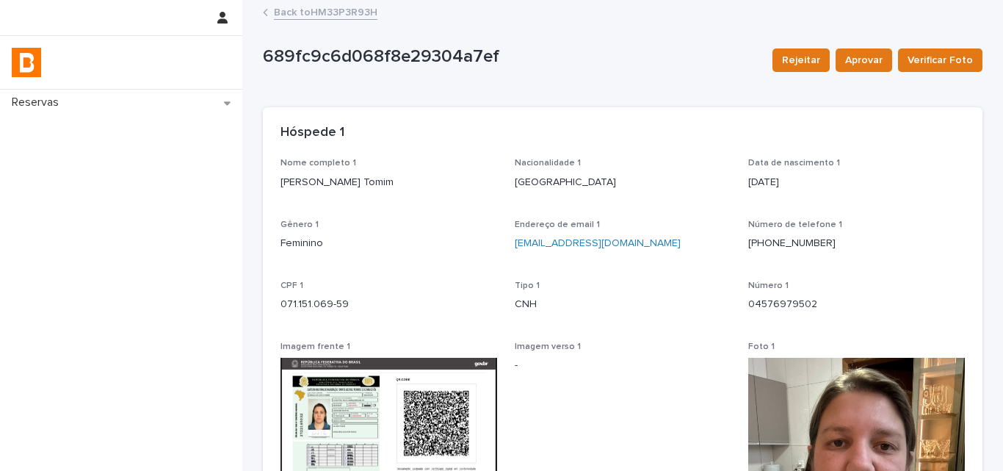
click at [308, 13] on link "Back to HM33P3R93H" at bounding box center [326, 11] width 104 height 17
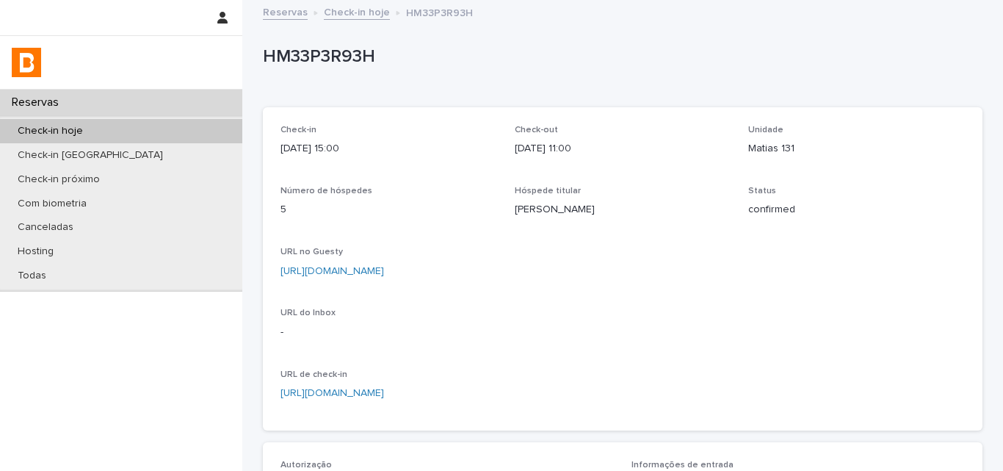
click at [232, 129] on div "Check-in hoje" at bounding box center [121, 131] width 242 height 24
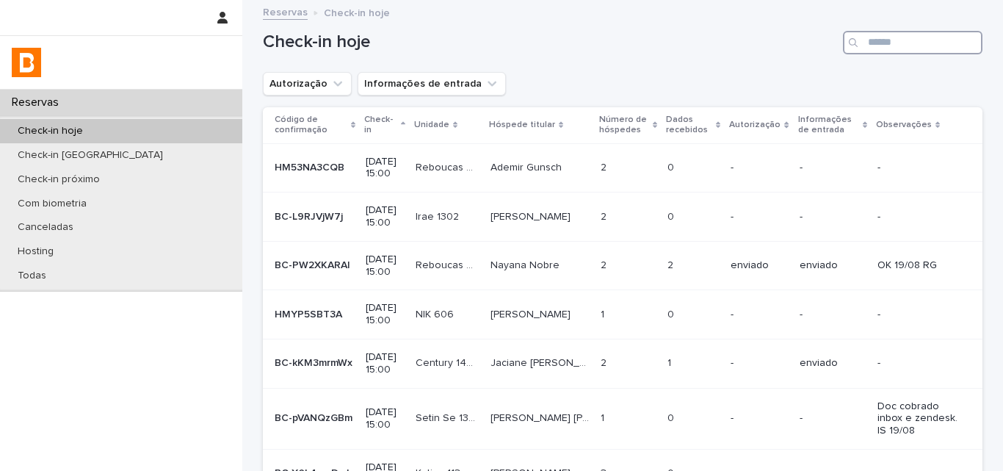
click at [888, 43] on input "Search" at bounding box center [913, 42] width 140 height 23
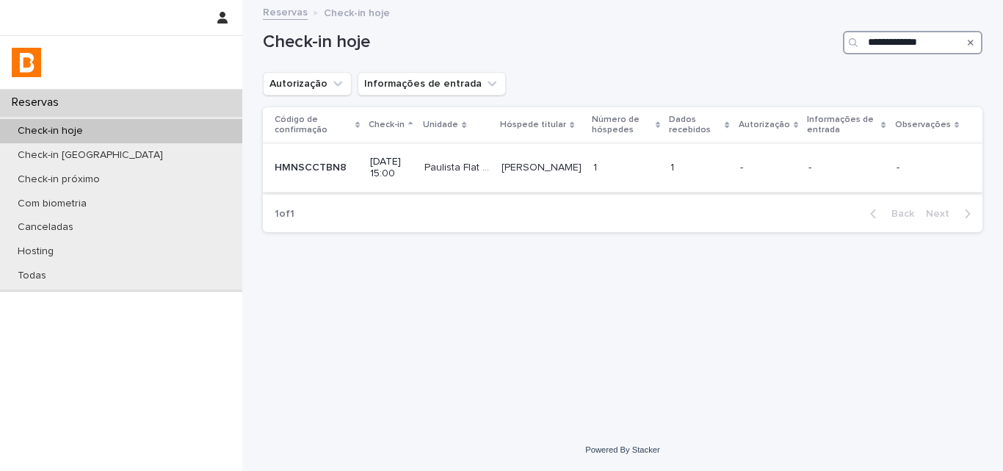
type input "**********"
click at [811, 171] on p "-" at bounding box center [847, 168] width 76 height 12
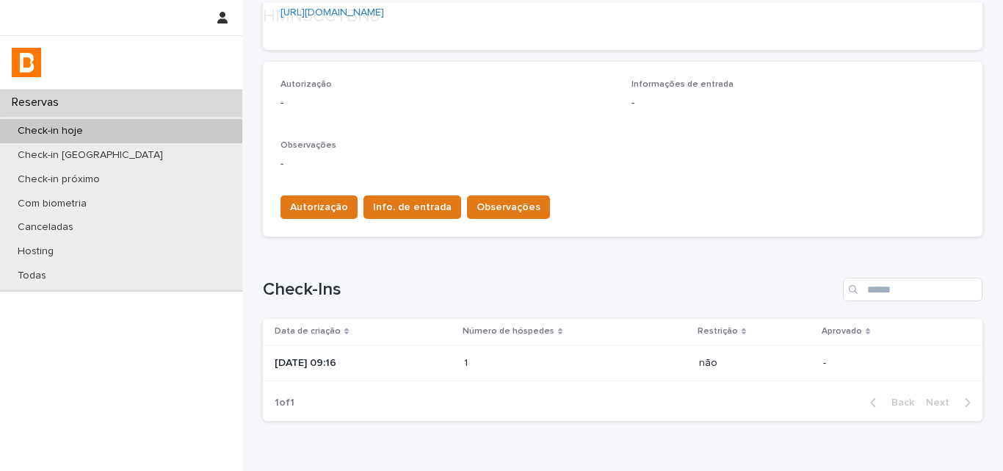
scroll to position [441, 0]
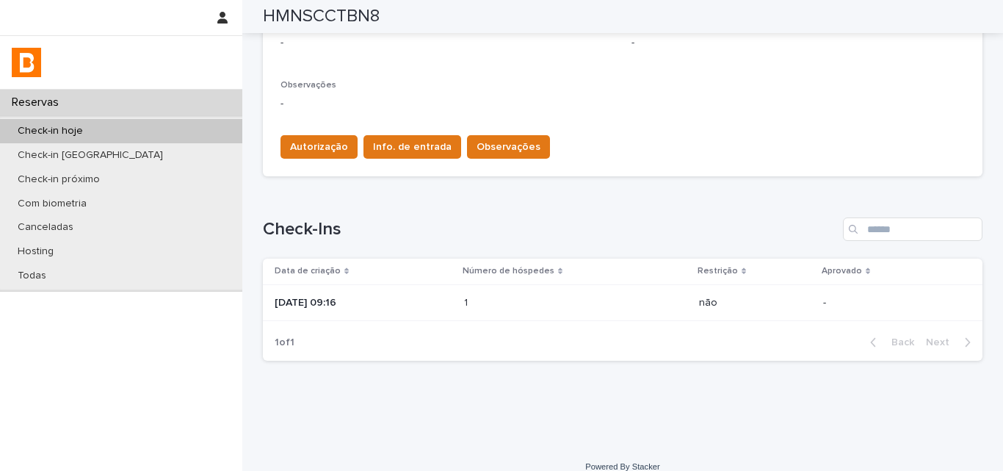
click at [474, 314] on td "1 1" at bounding box center [575, 302] width 235 height 37
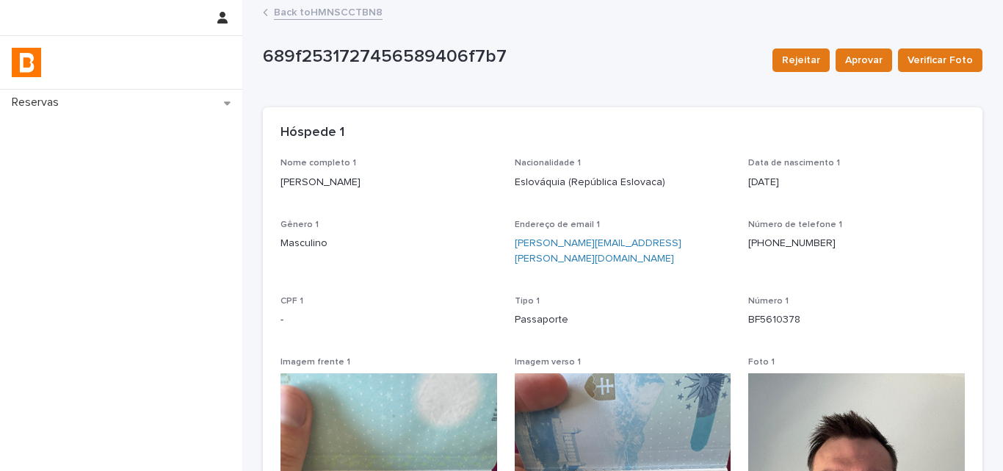
click at [336, 16] on link "Back to HMNSCCTBN8" at bounding box center [328, 11] width 109 height 17
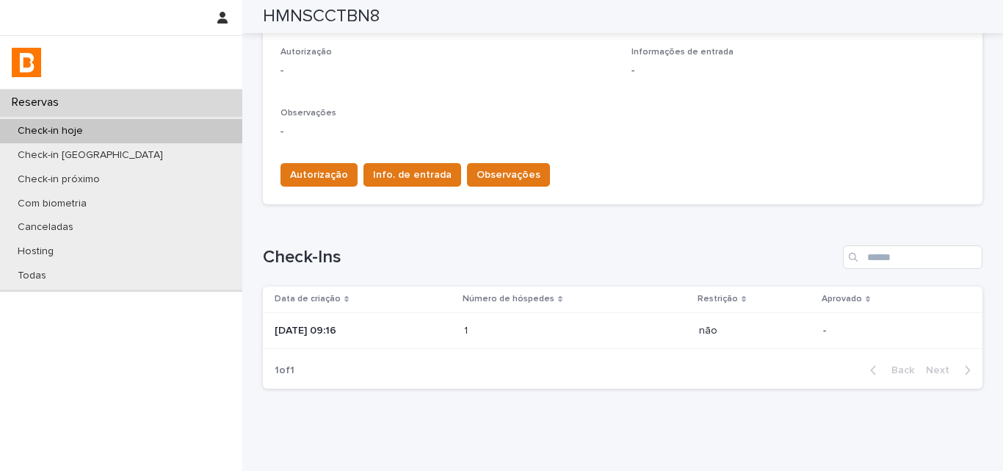
scroll to position [458, 0]
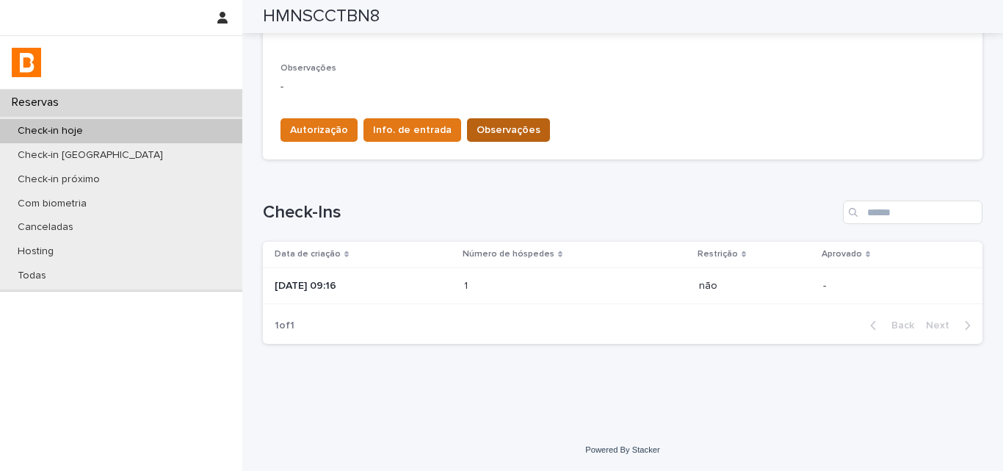
click at [488, 130] on span "Observações" at bounding box center [509, 130] width 64 height 15
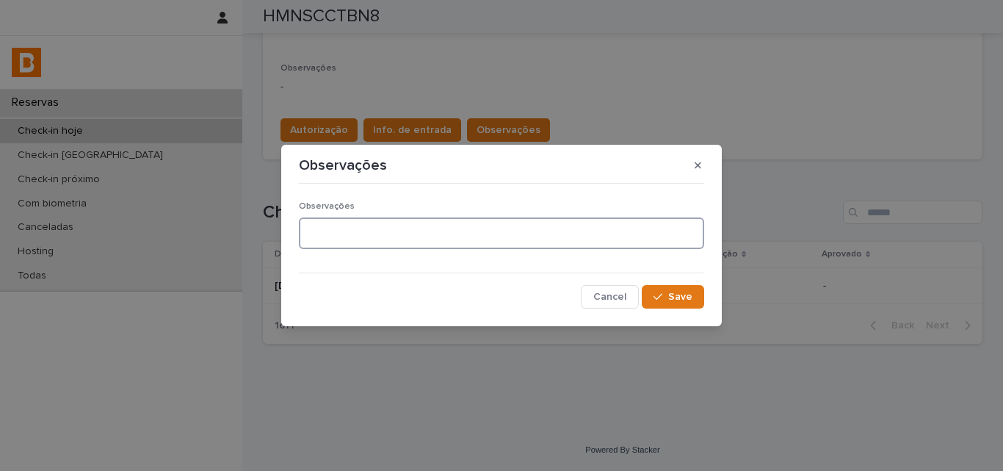
click at [446, 239] on textarea at bounding box center [501, 233] width 405 height 32
type textarea "**********"
click at [676, 296] on span "Save" at bounding box center [680, 297] width 24 height 10
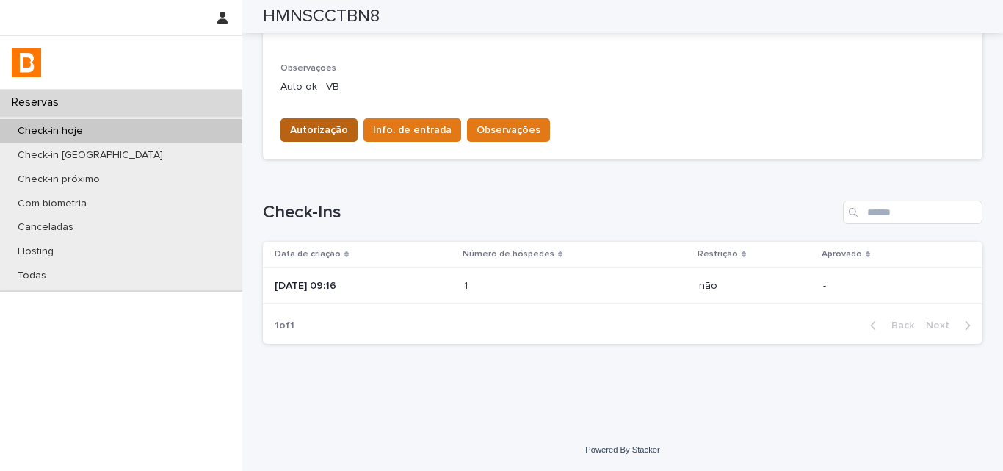
click at [321, 129] on span "Autorização" at bounding box center [319, 130] width 58 height 15
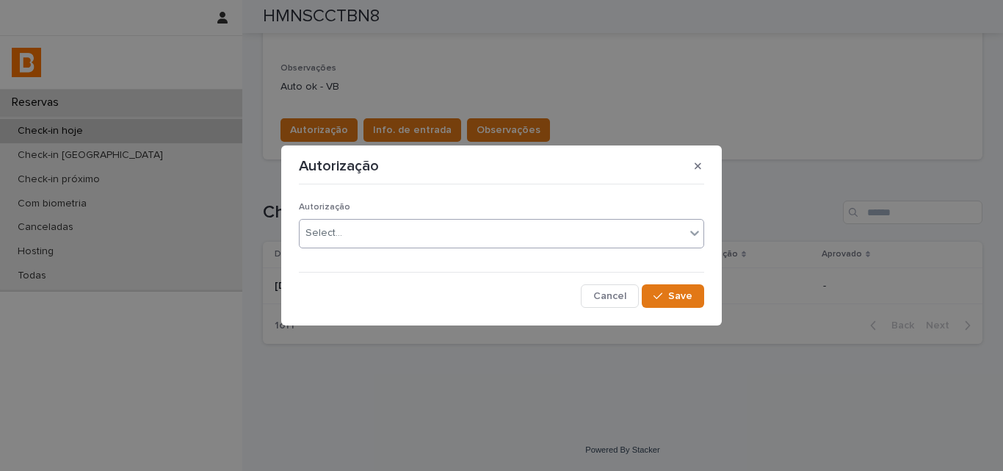
click at [334, 220] on div "Autorização Select..." at bounding box center [501, 230] width 405 height 57
click at [334, 233] on div "Select..." at bounding box center [323, 232] width 37 height 15
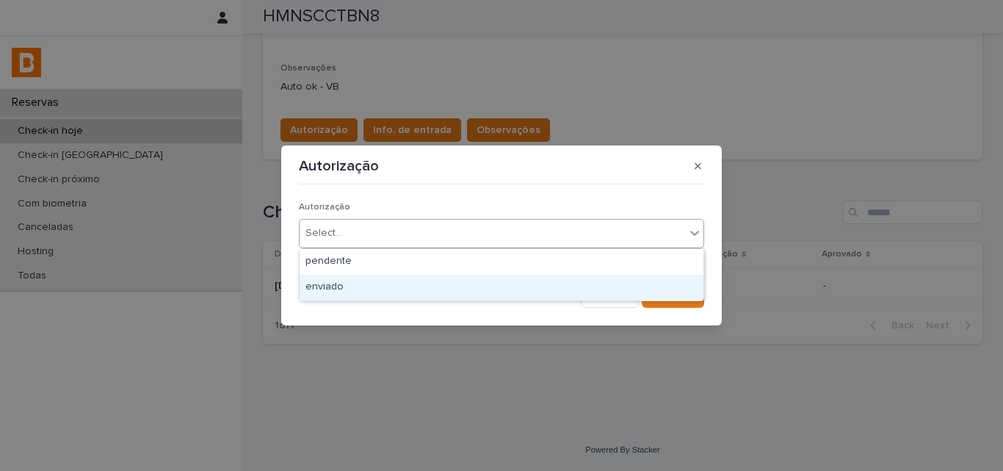
click at [329, 278] on div "enviado" at bounding box center [502, 288] width 404 height 26
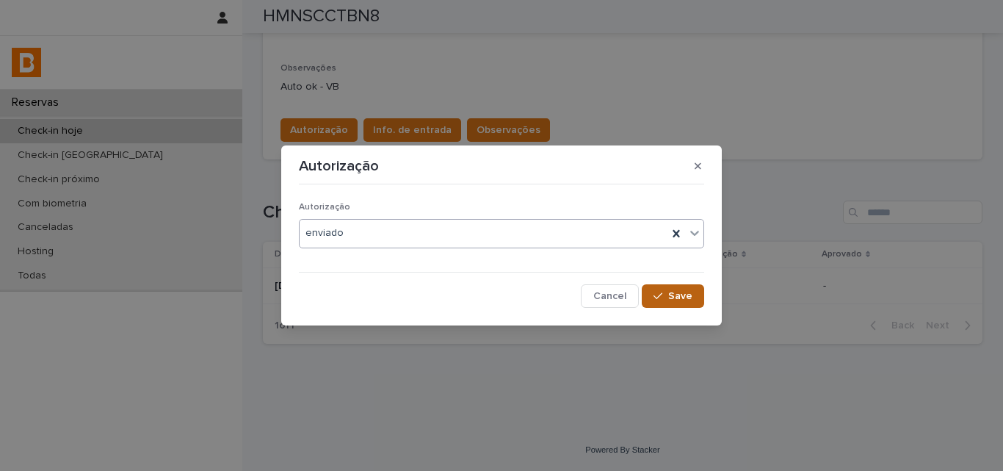
drag, startPoint x: 651, startPoint y: 291, endPoint x: 663, endPoint y: 290, distance: 11.8
click at [653, 291] on button "Save" at bounding box center [673, 295] width 62 height 23
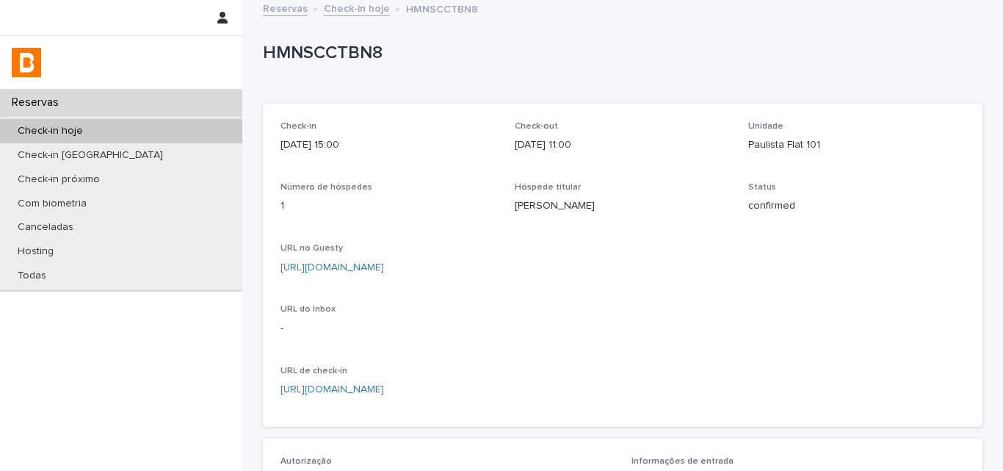
scroll to position [0, 0]
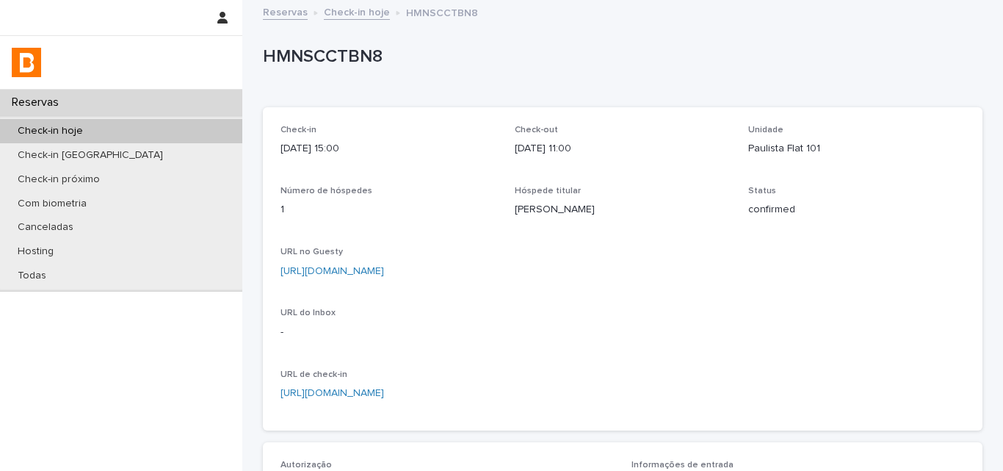
click at [335, 52] on p "HMNSCCTBN8" at bounding box center [620, 56] width 714 height 21
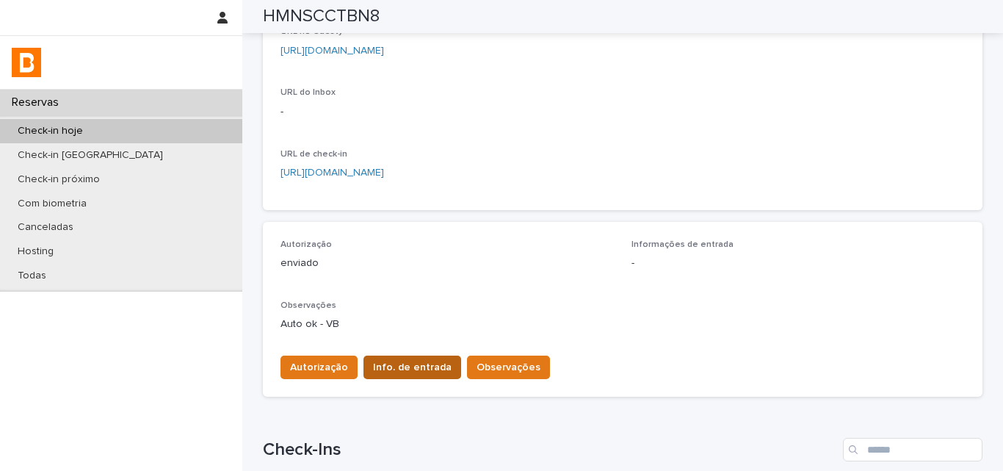
click at [416, 361] on span "Info. de entrada" at bounding box center [412, 367] width 79 height 15
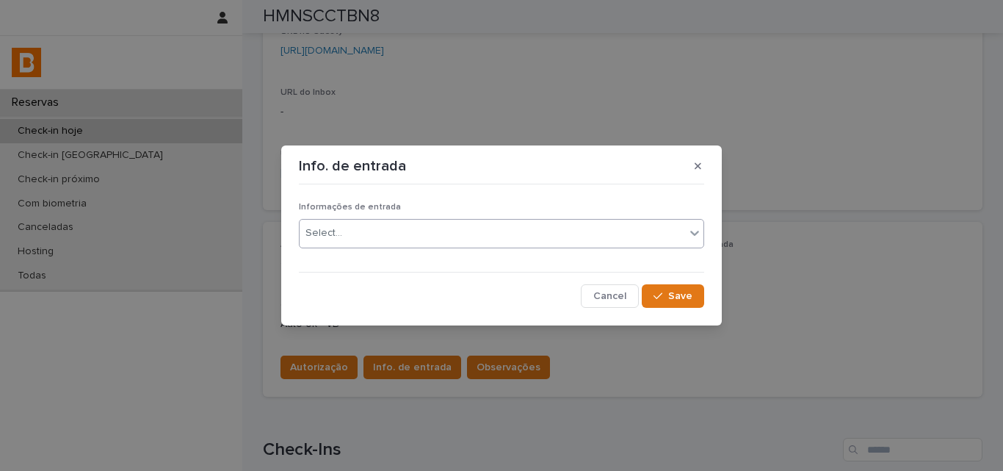
click at [405, 234] on div "Select..." at bounding box center [493, 233] width 386 height 24
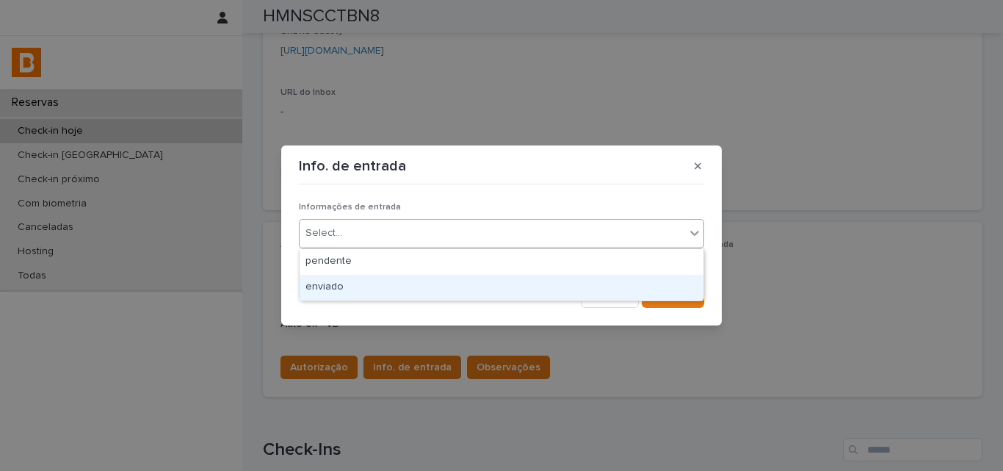
click at [402, 286] on div "enviado" at bounding box center [502, 288] width 404 height 26
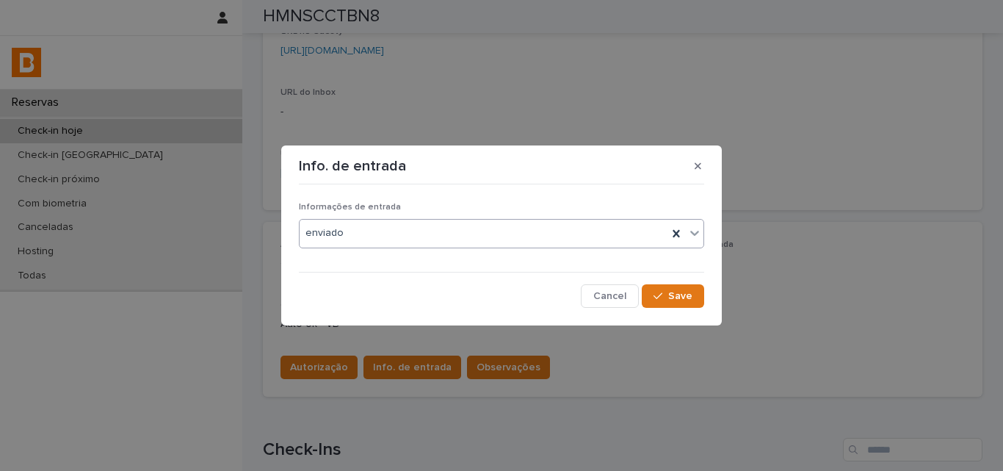
click at [681, 311] on section "Info. de entrada Informações de entrada option enviado, selected. 0 results ava…" at bounding box center [501, 234] width 441 height 179
click at [681, 309] on div "Informações de entrada enviado Cancel Save" at bounding box center [501, 249] width 413 height 124
click at [681, 302] on button "Save" at bounding box center [673, 295] width 62 height 23
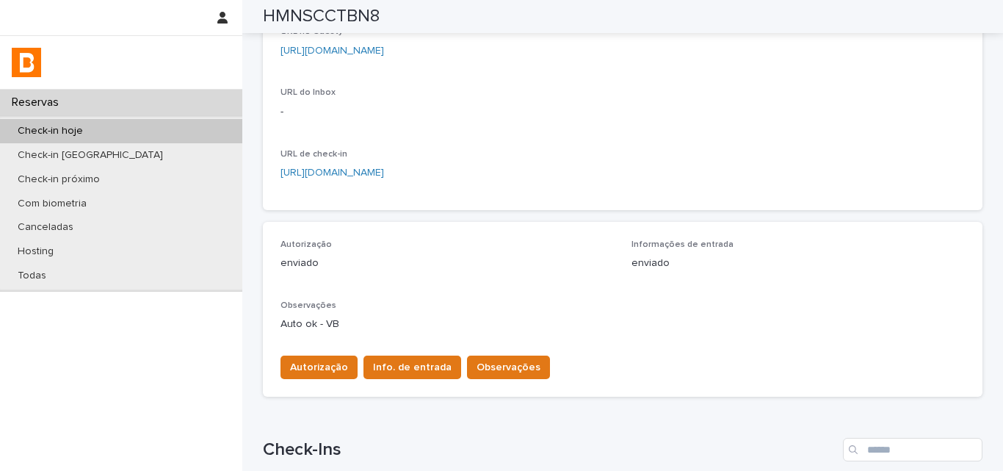
click at [666, 296] on div "Autorização enviado Informações de entrada enviado Observações Auto ok - VB" at bounding box center [623, 291] width 684 height 104
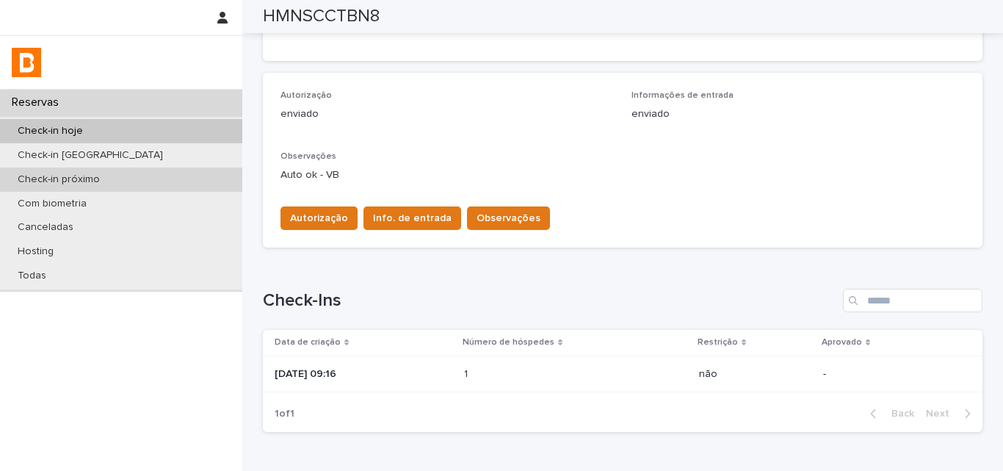
scroll to position [237, 0]
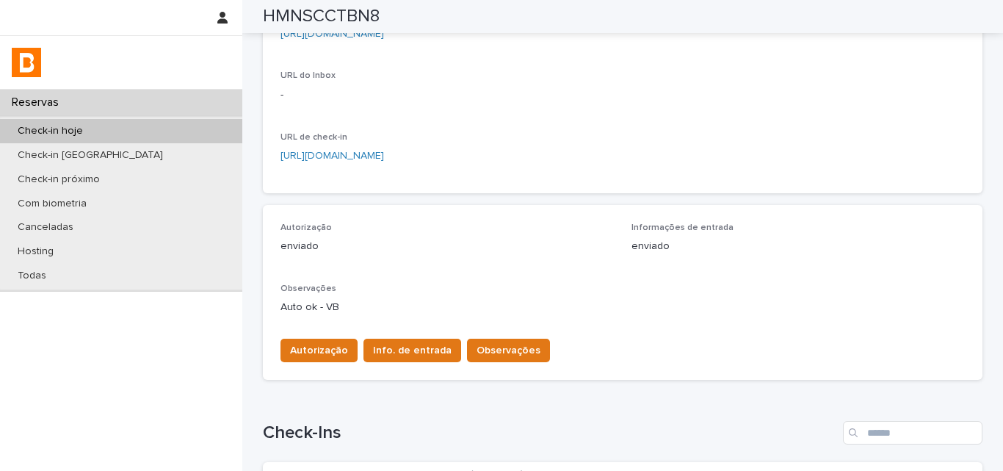
click at [190, 131] on div "Check-in hoje" at bounding box center [121, 131] width 242 height 24
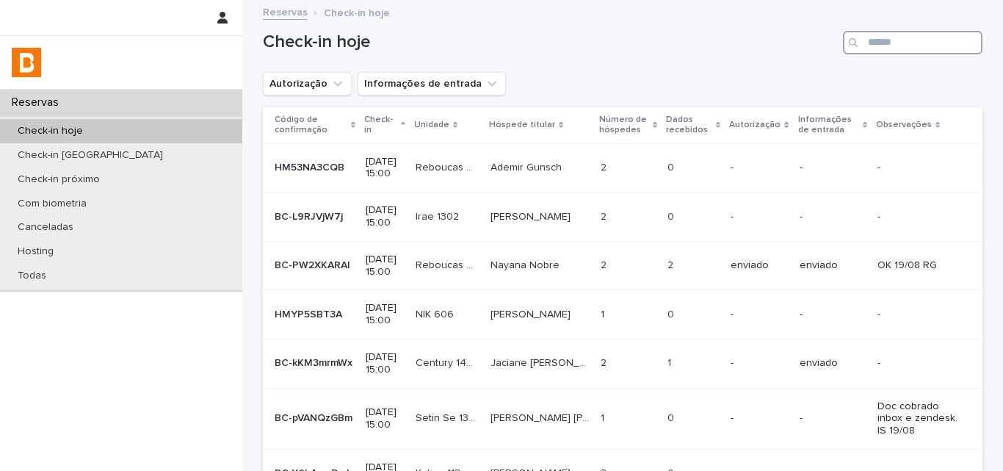
click at [922, 40] on input "Search" at bounding box center [913, 42] width 140 height 23
type input "*****"
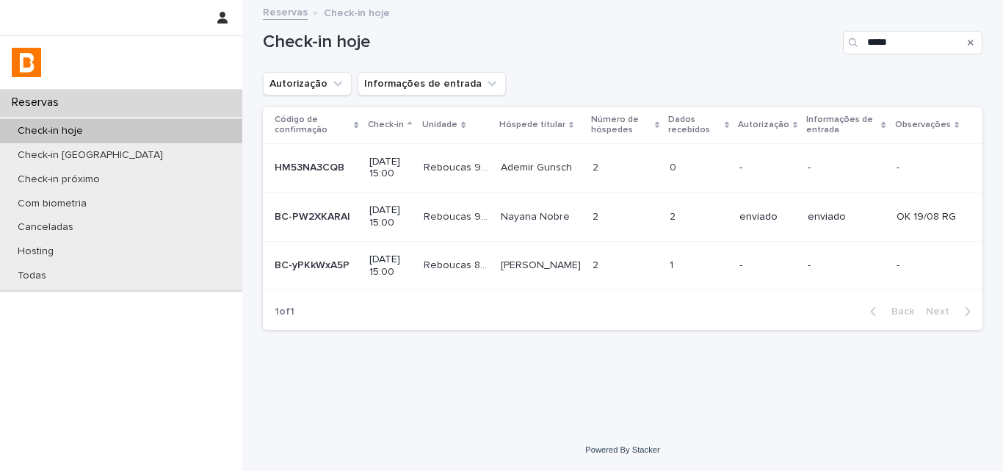
click at [609, 267] on p at bounding box center [625, 265] width 65 height 12
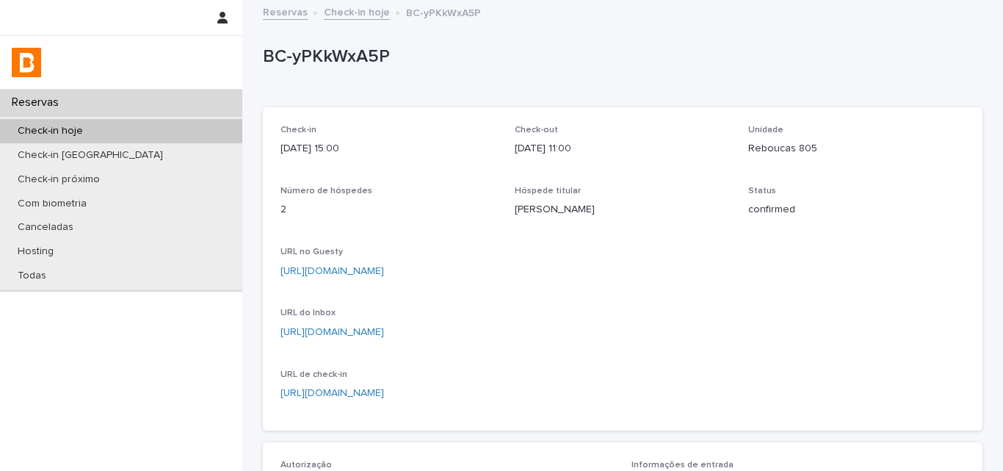
scroll to position [458, 0]
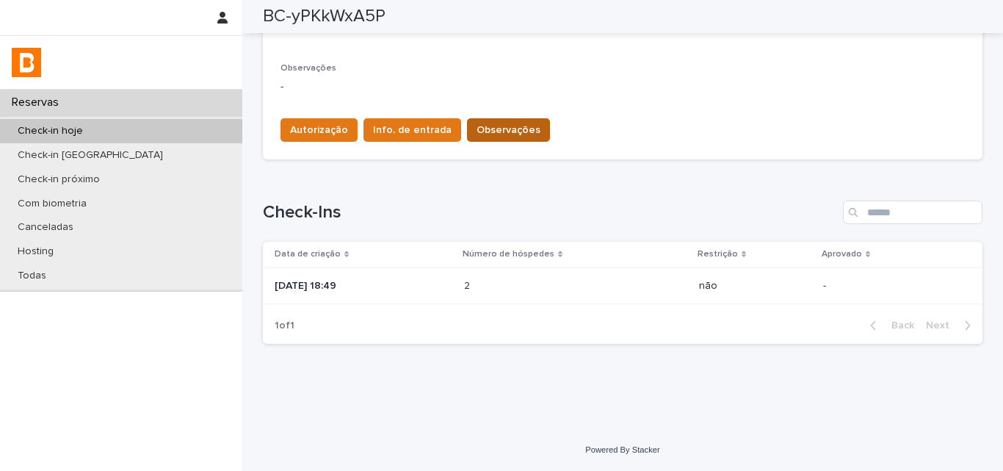
click at [507, 125] on span "Observações" at bounding box center [509, 130] width 64 height 15
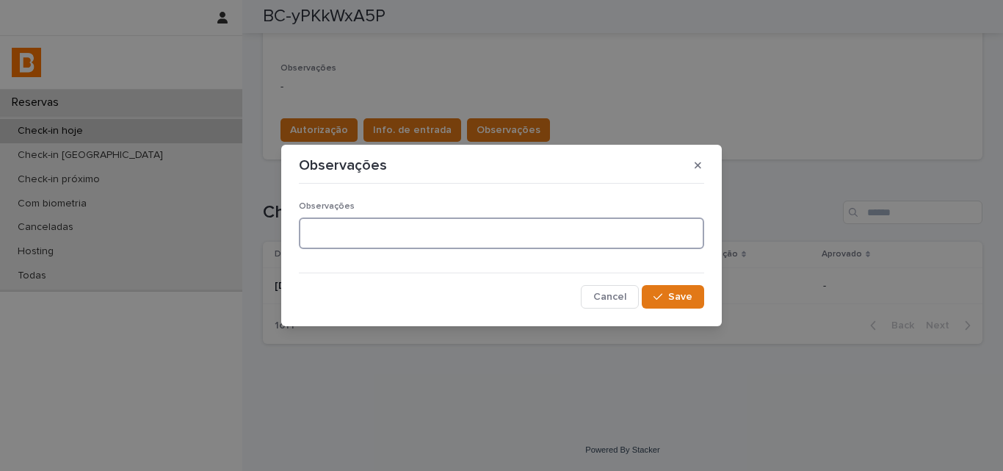
click at [489, 230] on textarea at bounding box center [501, 233] width 405 height 32
type textarea "******"
click at [653, 288] on button "Save" at bounding box center [673, 296] width 62 height 23
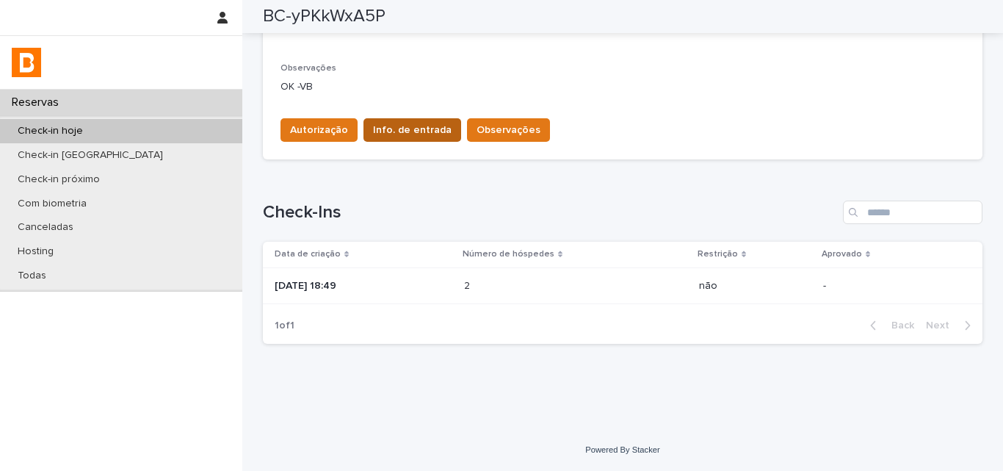
click at [405, 129] on span "Info. de entrada" at bounding box center [412, 130] width 79 height 15
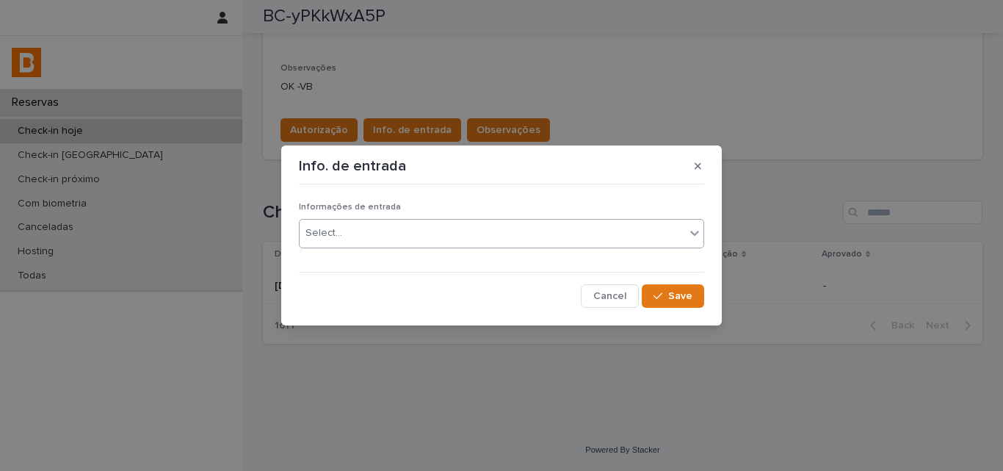
click at [382, 221] on div "Select..." at bounding box center [493, 233] width 386 height 24
click at [698, 293] on button "Save" at bounding box center [673, 295] width 62 height 23
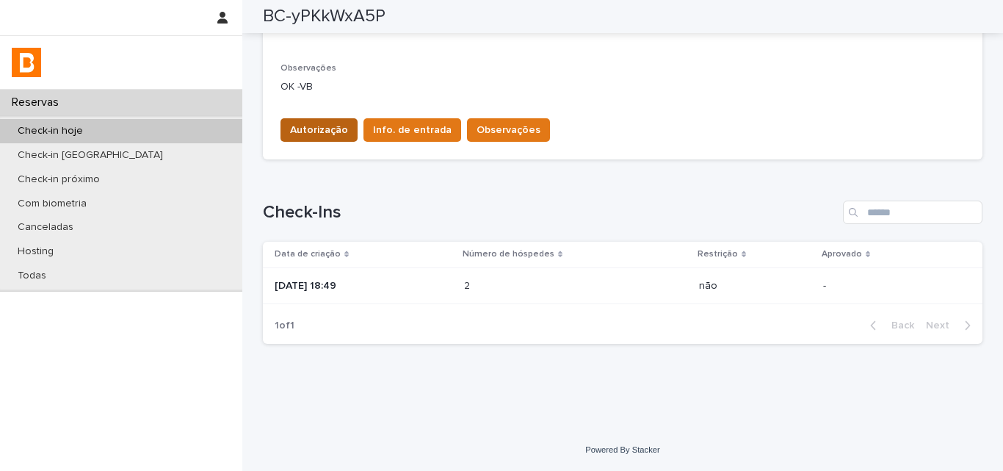
click at [303, 137] on span "Autorização" at bounding box center [319, 130] width 58 height 15
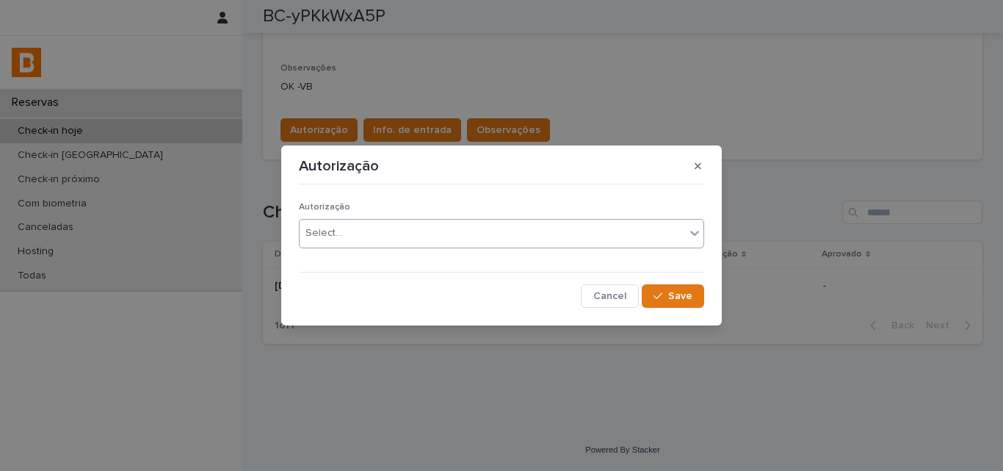
click at [322, 227] on div "Select..." at bounding box center [323, 232] width 37 height 15
click at [675, 294] on span "Save" at bounding box center [680, 296] width 24 height 10
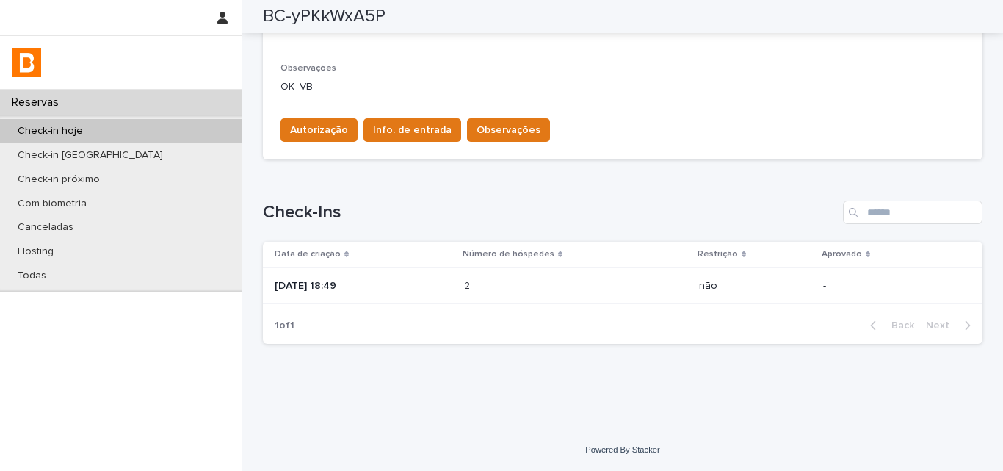
scroll to position [90, 0]
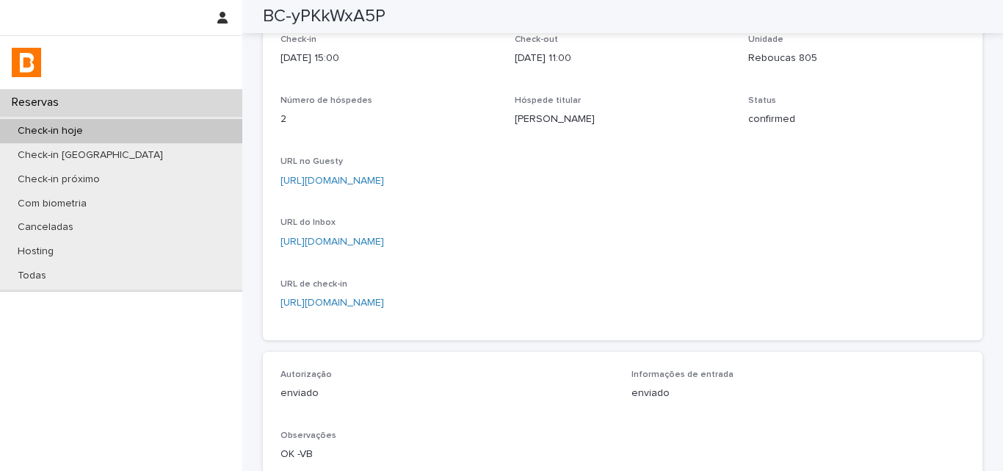
click at [98, 126] on div "Check-in hoje" at bounding box center [121, 131] width 242 height 24
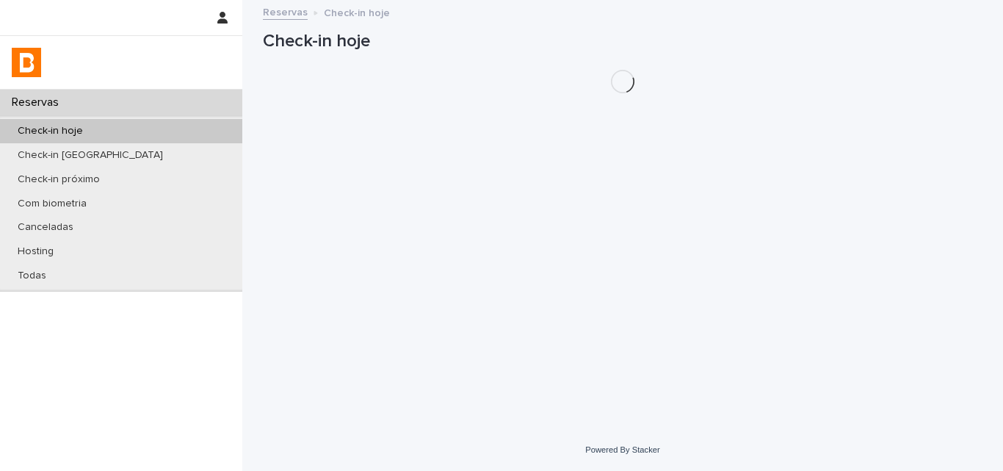
click at [864, 73] on div "Check-in hoje" at bounding box center [623, 47] width 720 height 92
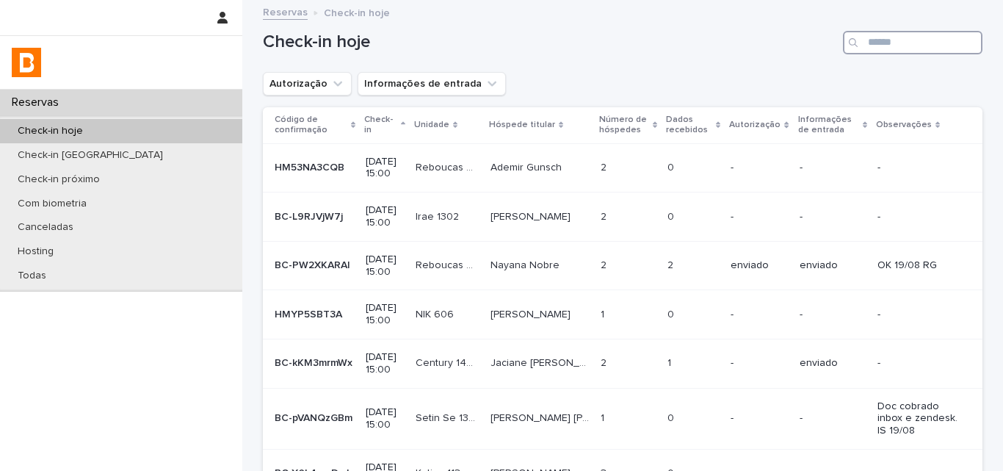
click at [869, 50] on input "Search" at bounding box center [913, 42] width 140 height 23
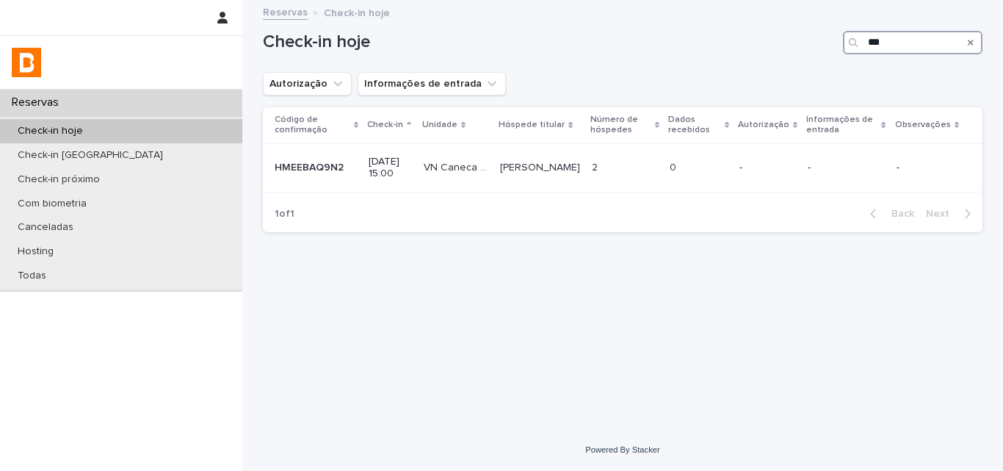
drag, startPoint x: 901, startPoint y: 40, endPoint x: 822, endPoint y: 43, distance: 79.3
click at [830, 41] on div "Check-in hoje ***" at bounding box center [623, 42] width 720 height 23
type input "**********"
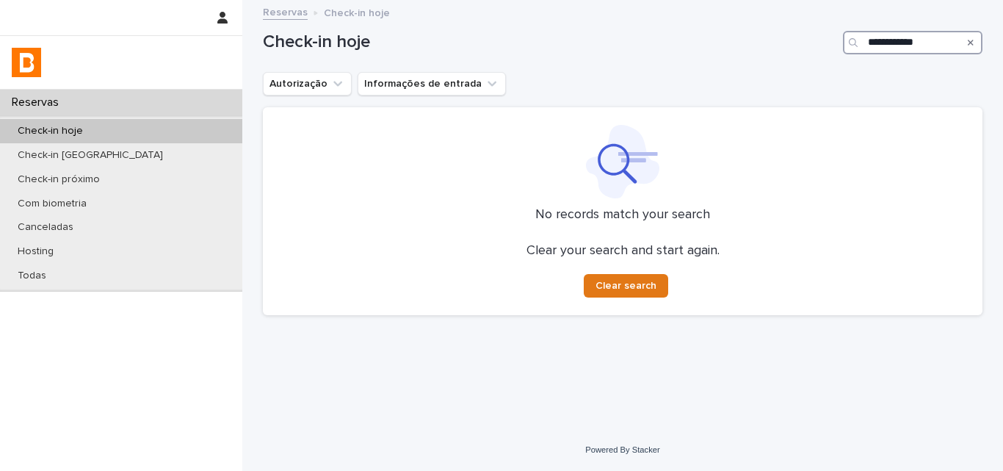
click at [889, 45] on input "**********" at bounding box center [913, 42] width 140 height 23
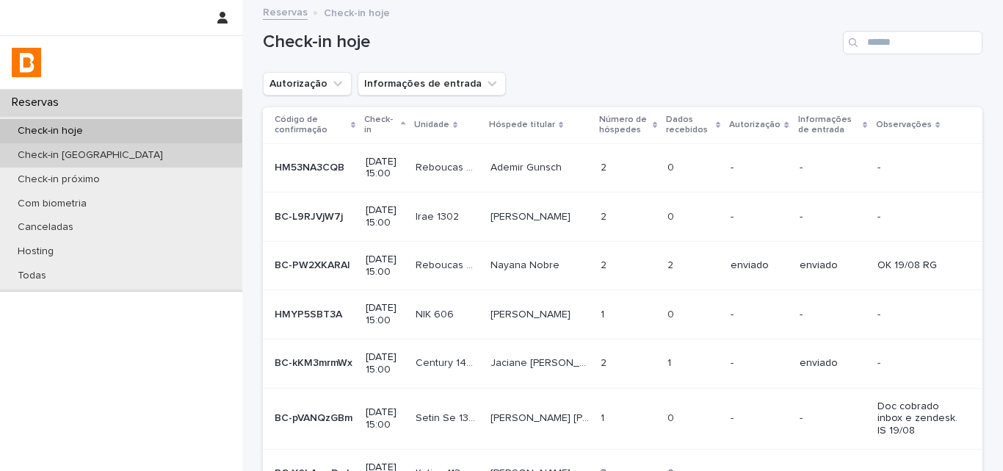
click at [151, 148] on div "Check-in [GEOGRAPHIC_DATA]" at bounding box center [121, 155] width 242 height 24
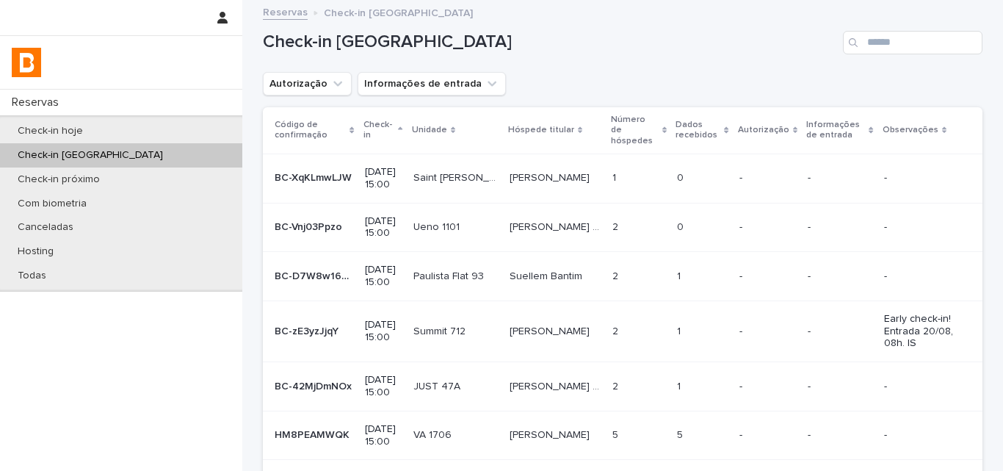
click at [929, 40] on input "Search" at bounding box center [913, 42] width 140 height 23
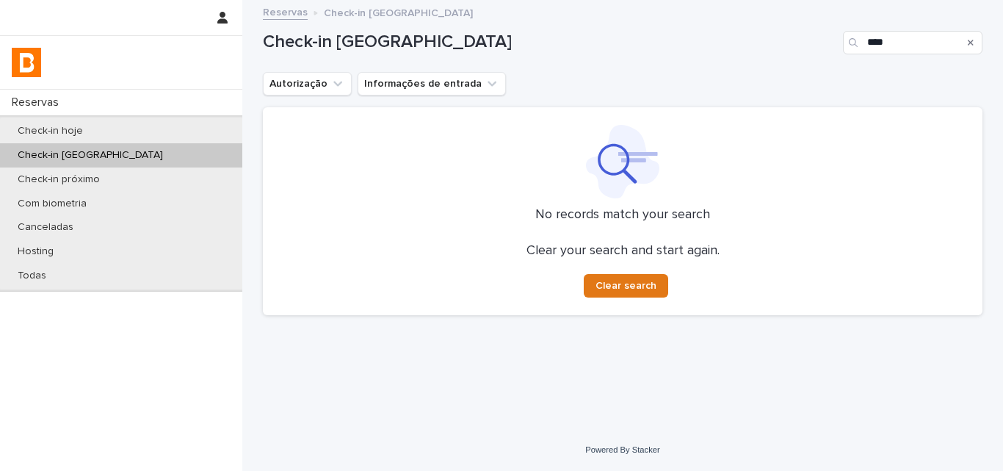
type input "***"
click at [888, 45] on input "***" at bounding box center [913, 42] width 140 height 23
click at [889, 44] on input "***" at bounding box center [913, 42] width 140 height 23
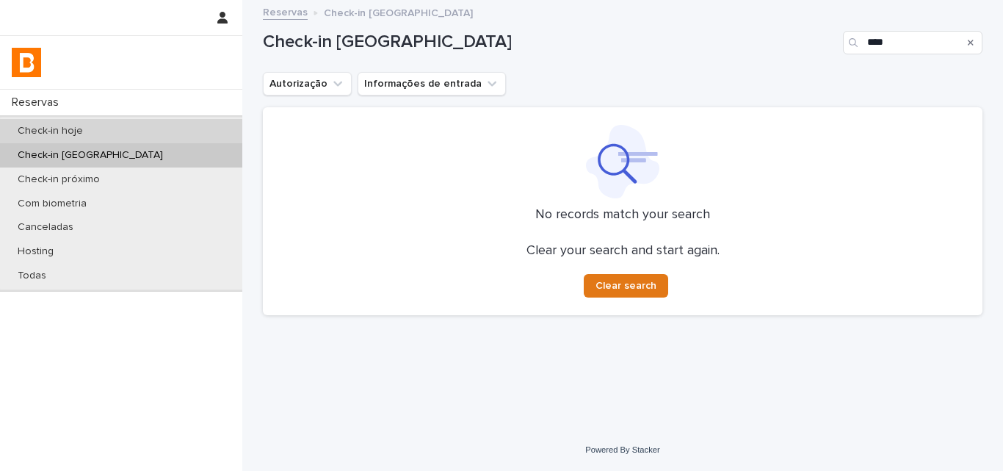
click at [181, 122] on div "Check-in hoje" at bounding box center [121, 131] width 242 height 24
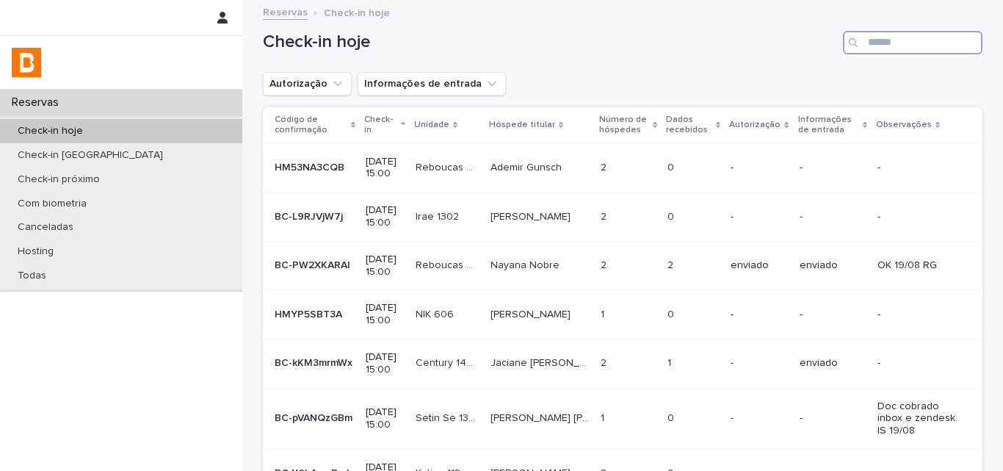
click at [867, 43] on input "Search" at bounding box center [913, 42] width 140 height 23
type input "******"
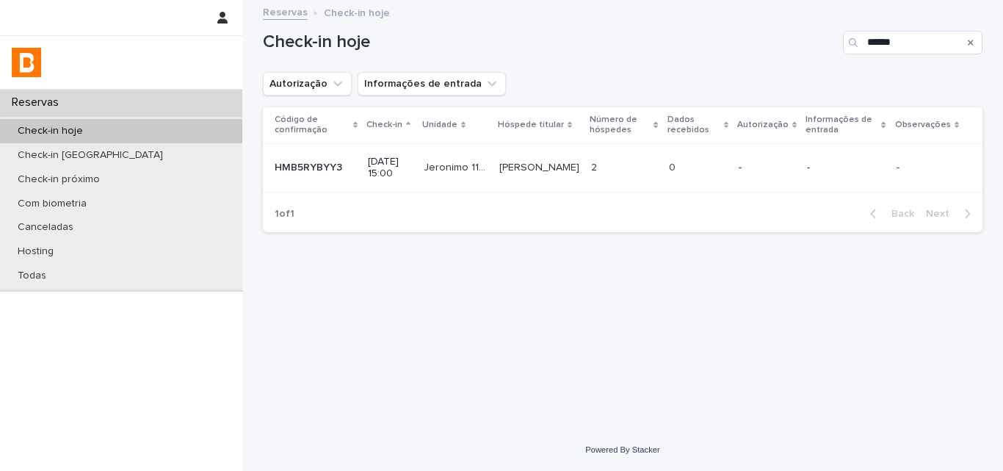
click at [546, 173] on p "[PERSON_NAME]" at bounding box center [540, 166] width 83 height 15
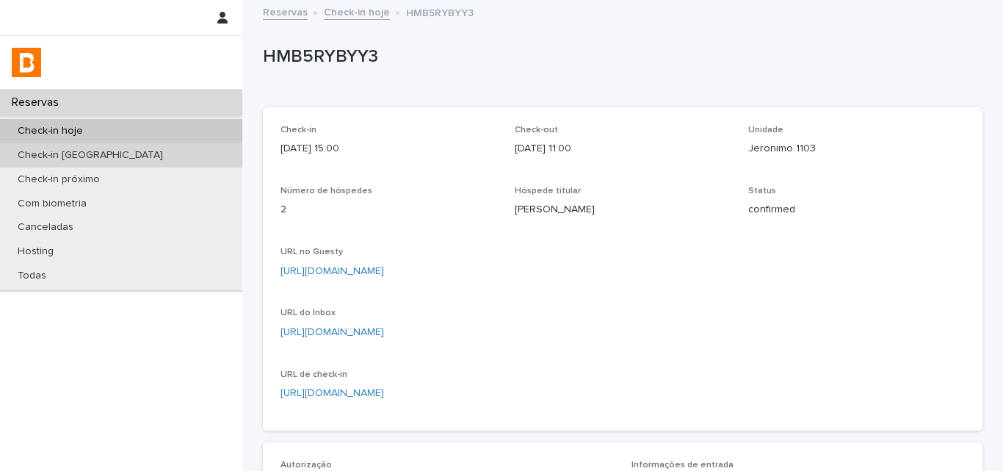
click at [77, 156] on p "Check-in [GEOGRAPHIC_DATA]" at bounding box center [90, 155] width 169 height 12
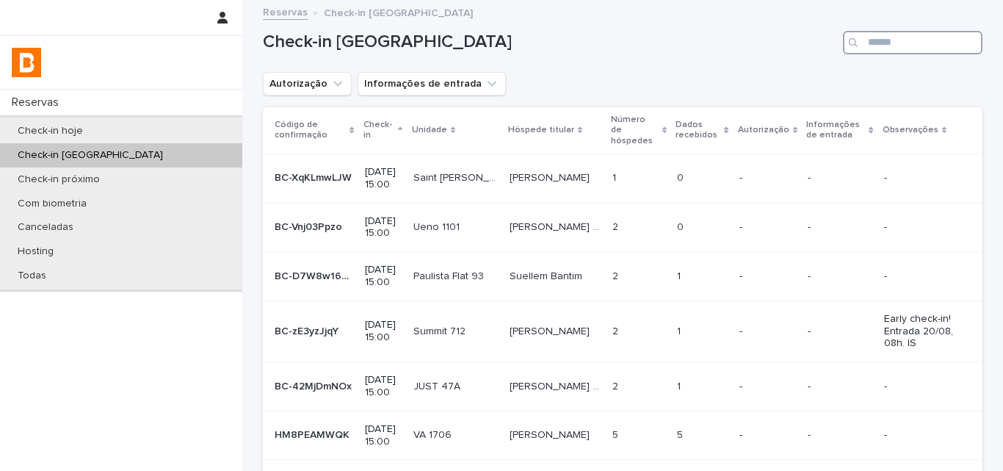
click at [877, 47] on input "Search" at bounding box center [913, 42] width 140 height 23
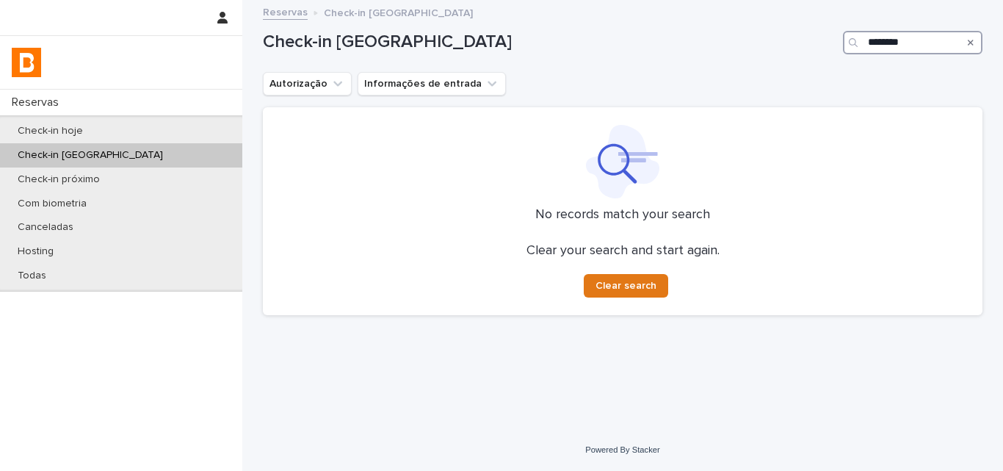
click at [907, 48] on input "********" at bounding box center [913, 42] width 140 height 23
type input "*"
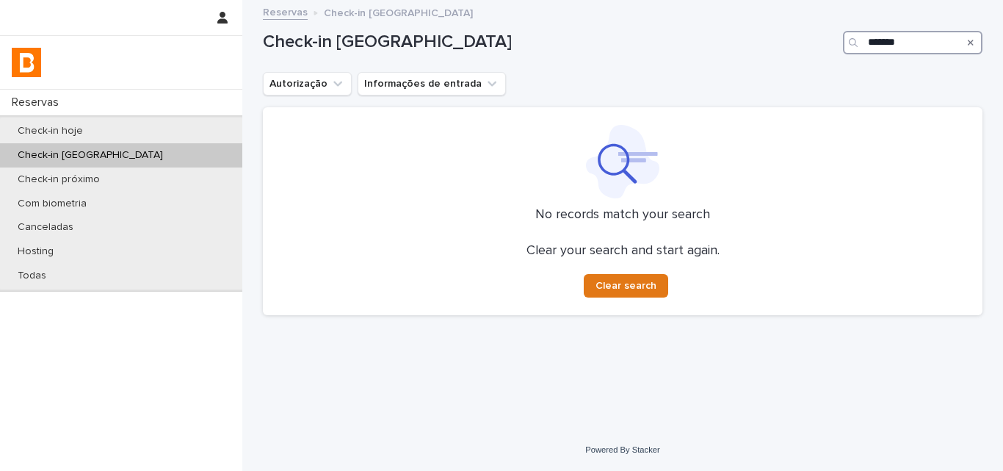
type input "*******"
click at [683, 78] on div "Autorização Informações de entrada" at bounding box center [623, 83] width 720 height 23
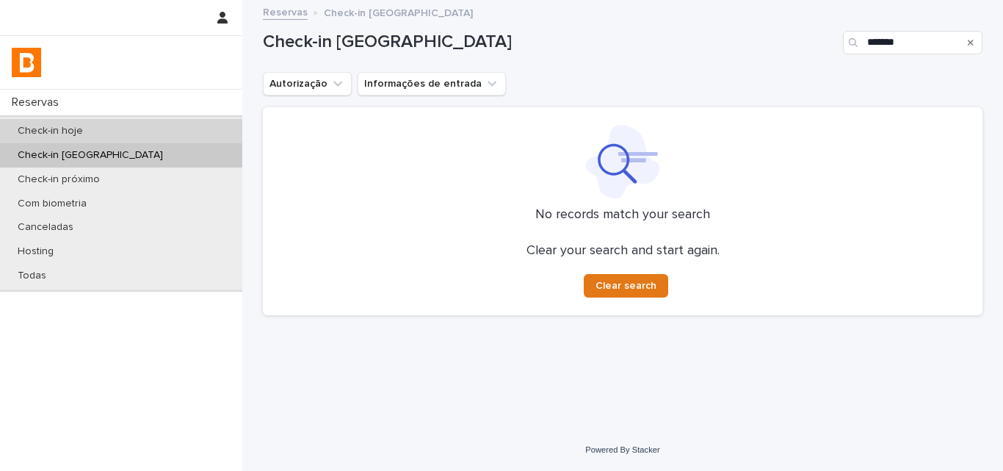
click at [128, 140] on div "Check-in hoje" at bounding box center [121, 131] width 242 height 24
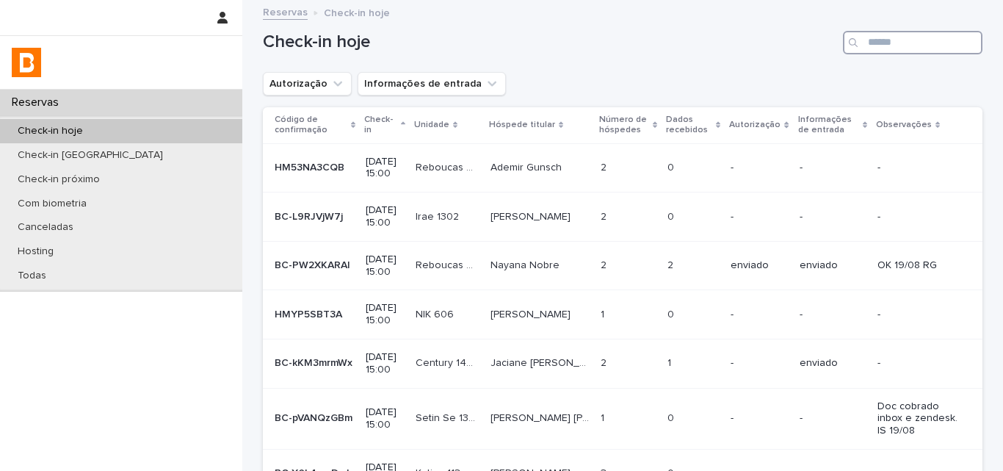
click at [892, 37] on input "Search" at bounding box center [913, 42] width 140 height 23
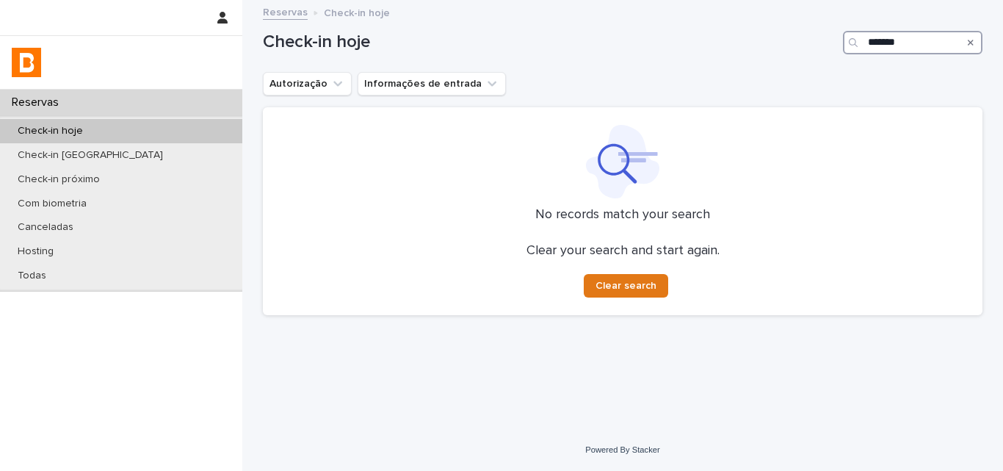
type input "*******"
click at [756, 53] on h1 "Check-in hoje" at bounding box center [550, 42] width 574 height 21
